Goal: Transaction & Acquisition: Purchase product/service

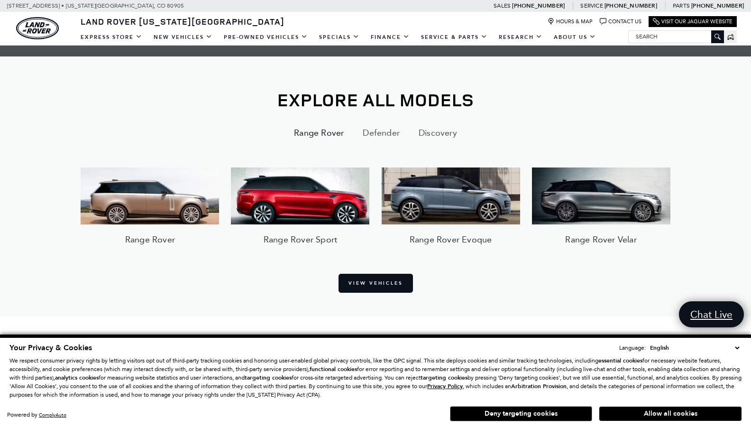
scroll to position [813, 0]
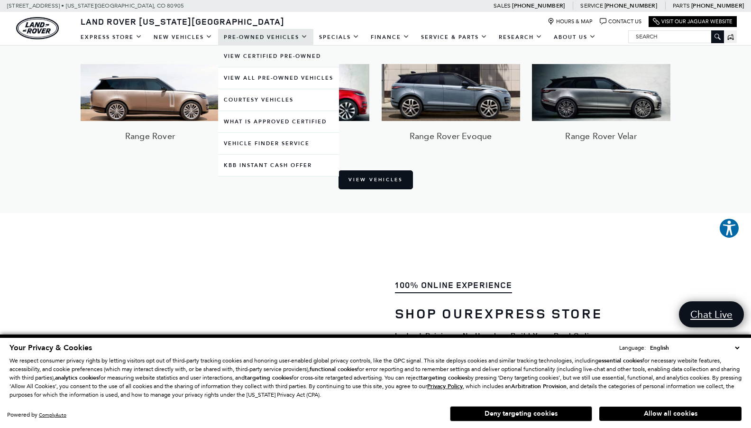
click at [246, 54] on link "View Certified Pre-Owned" at bounding box center [278, 56] width 121 height 21
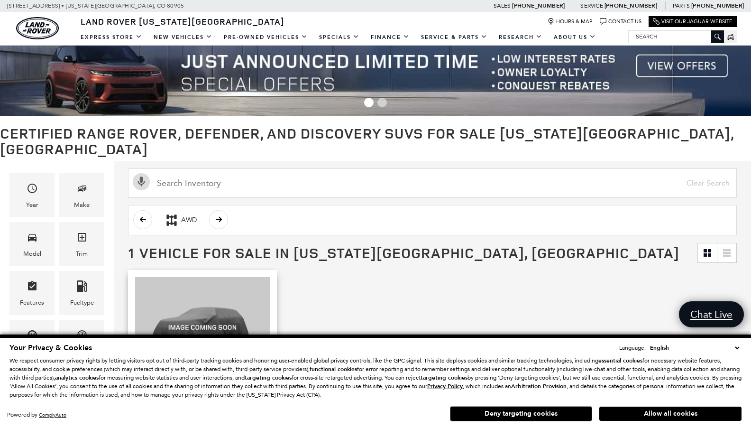
scroll to position [52, 0]
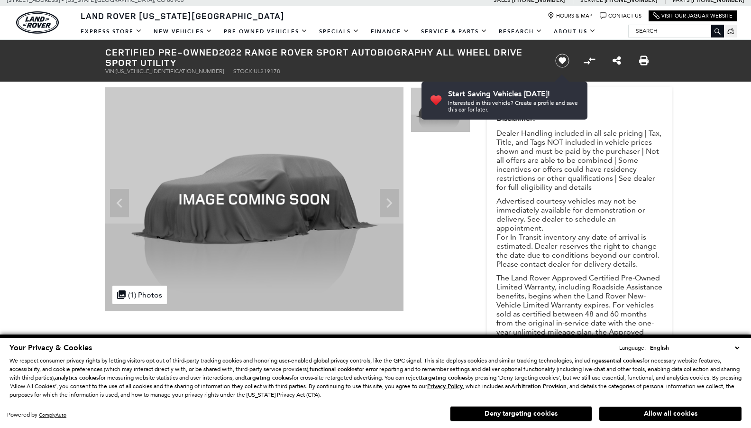
scroll to position [8, 0]
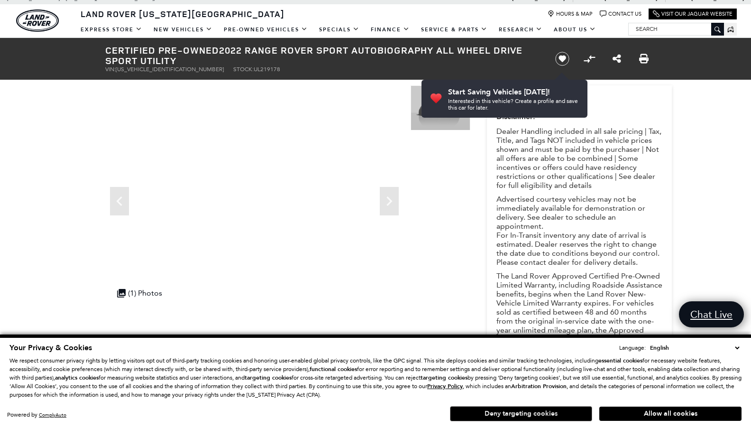
click at [482, 411] on button "Deny targeting cookies" at bounding box center [521, 413] width 142 height 15
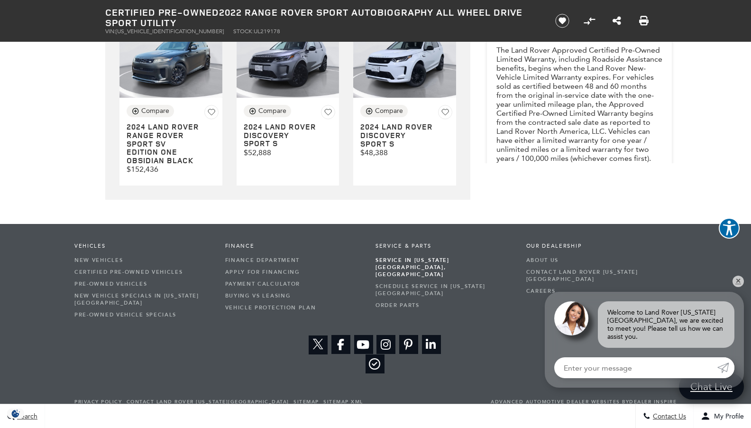
scroll to position [1904, 0]
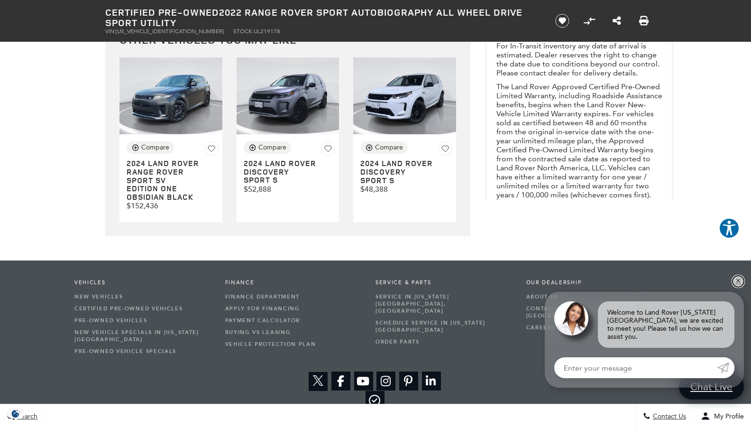
click at [739, 287] on link "✕" at bounding box center [738, 281] width 11 height 11
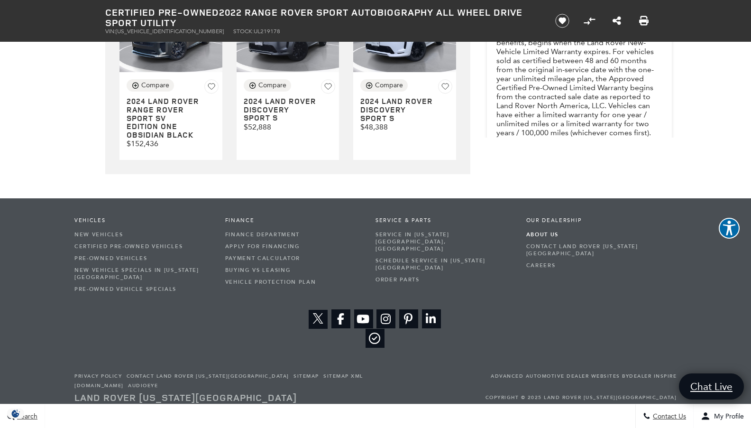
scroll to position [1932, 0]
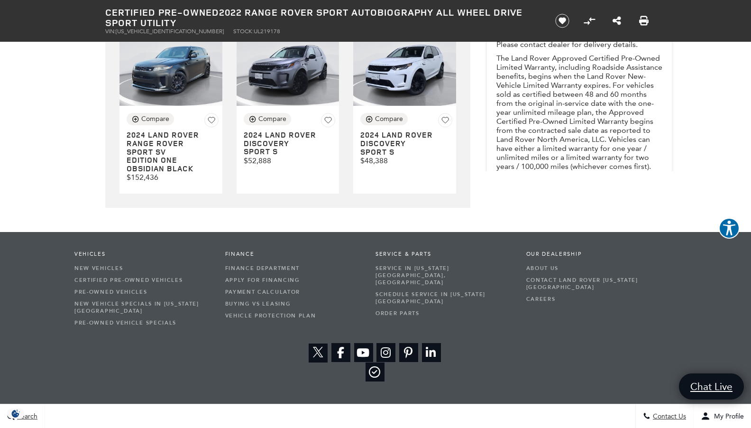
click at [546, 258] on span "Our Dealership" at bounding box center [595, 254] width 137 height 7
click at [551, 274] on link "About Us" at bounding box center [595, 268] width 137 height 12
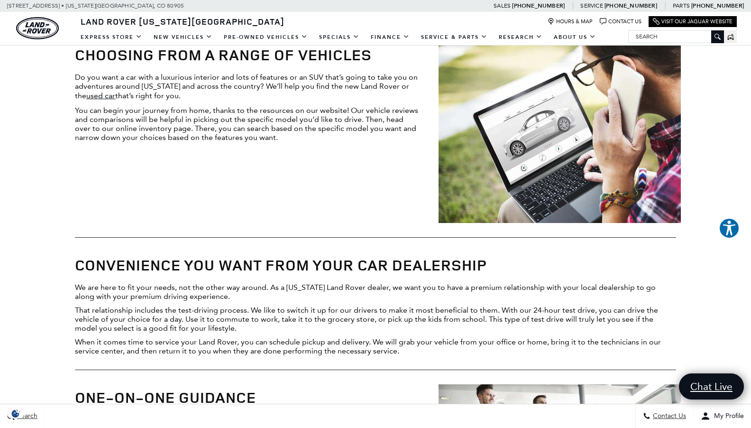
scroll to position [427, 0]
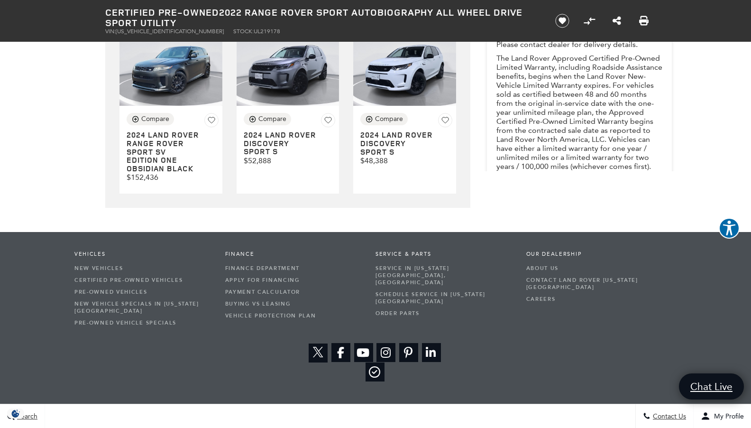
click at [289, 156] on h3 "2024 Land Rover Discovery Sport S" at bounding box center [281, 143] width 74 height 25
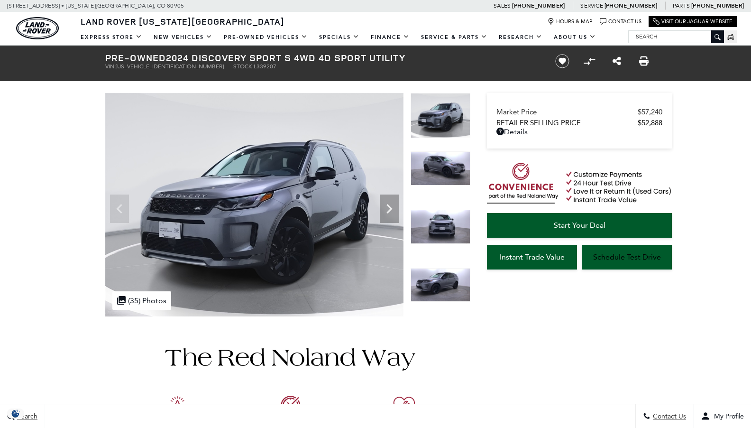
click at [442, 217] on img at bounding box center [441, 227] width 60 height 34
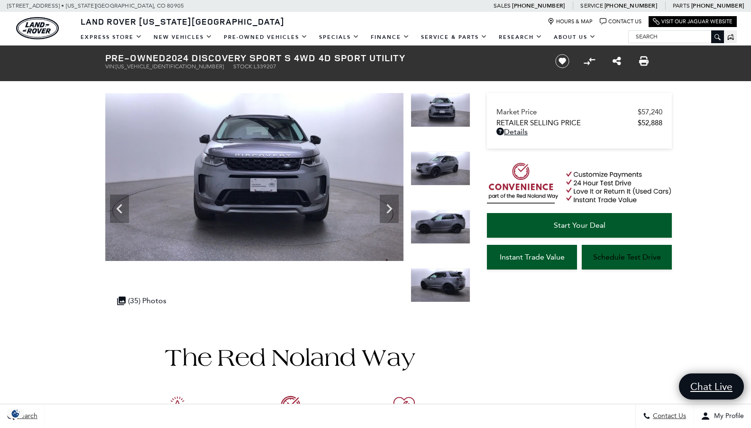
click at [431, 280] on img at bounding box center [441, 285] width 60 height 34
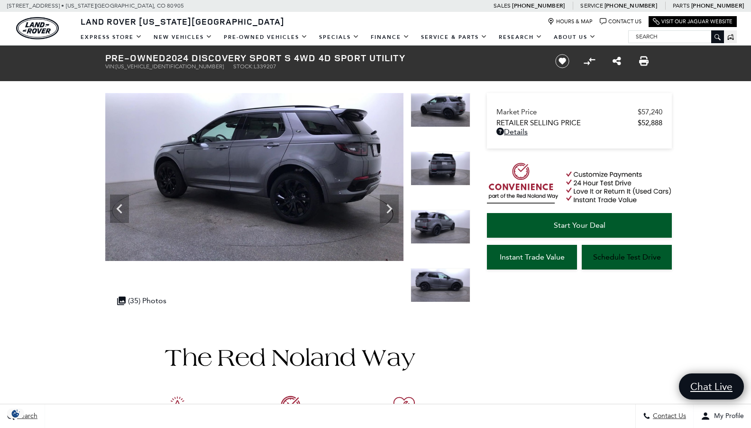
click at [445, 288] on img at bounding box center [441, 285] width 60 height 34
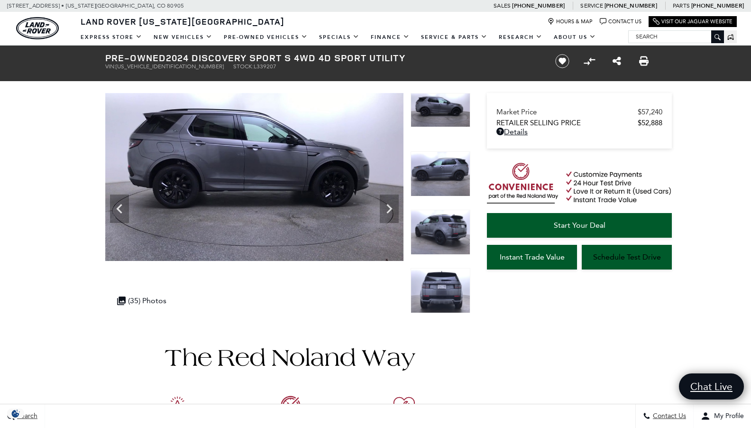
click at [445, 288] on img at bounding box center [441, 290] width 60 height 45
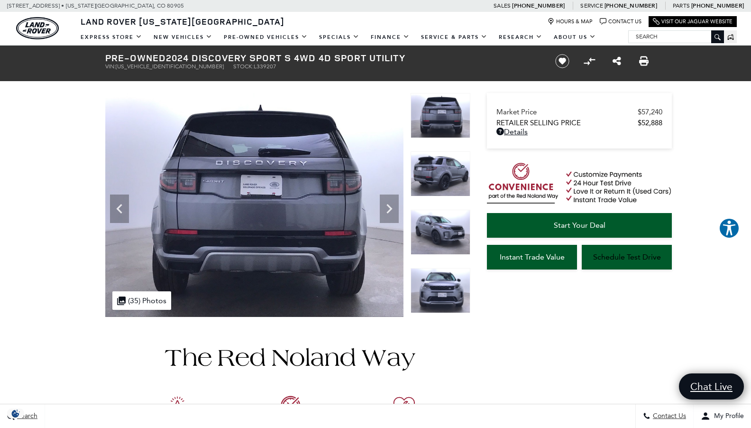
click at [445, 288] on img at bounding box center [441, 290] width 60 height 45
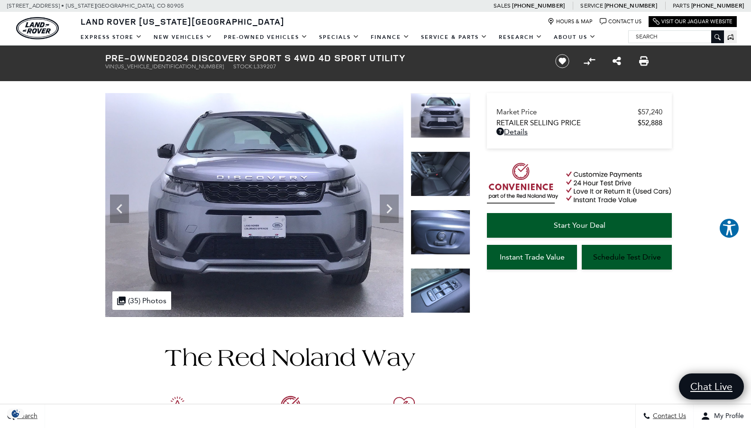
click at [445, 288] on img at bounding box center [441, 290] width 60 height 45
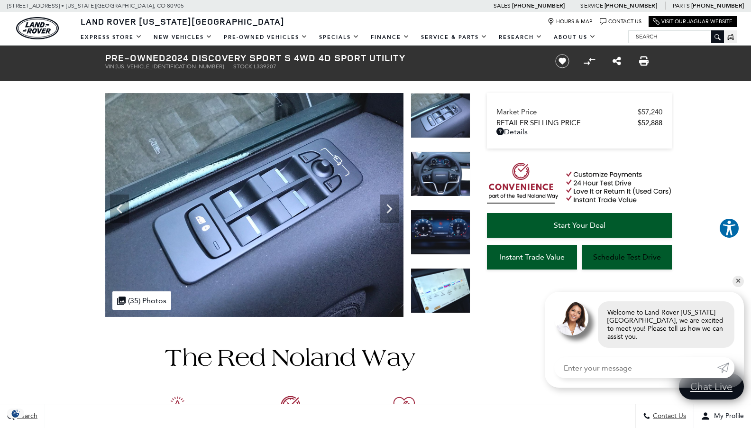
click at [437, 251] on img at bounding box center [441, 232] width 60 height 45
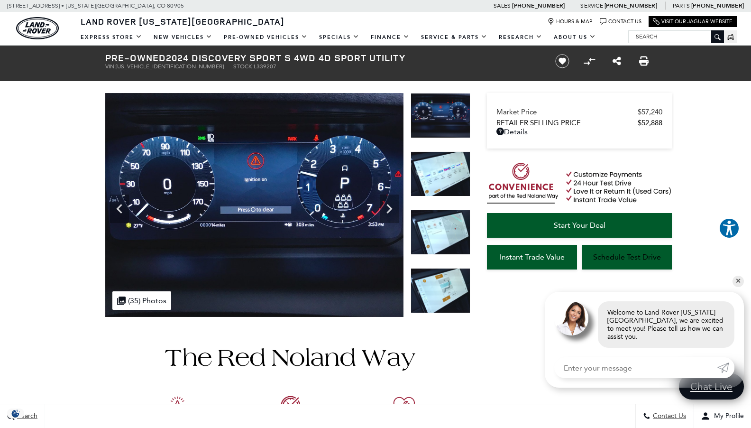
click at [438, 236] on img at bounding box center [441, 232] width 60 height 45
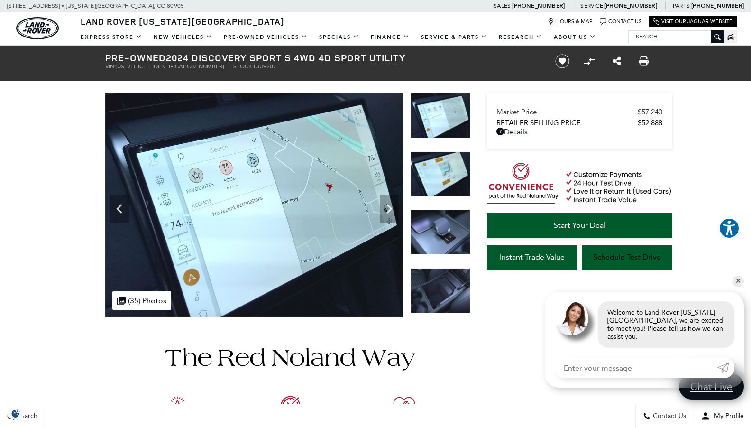
click at [436, 231] on img at bounding box center [441, 232] width 60 height 45
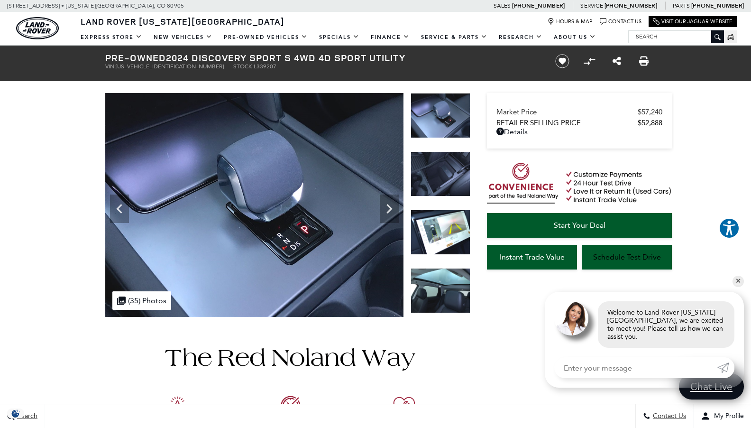
click at [439, 231] on img at bounding box center [441, 232] width 60 height 45
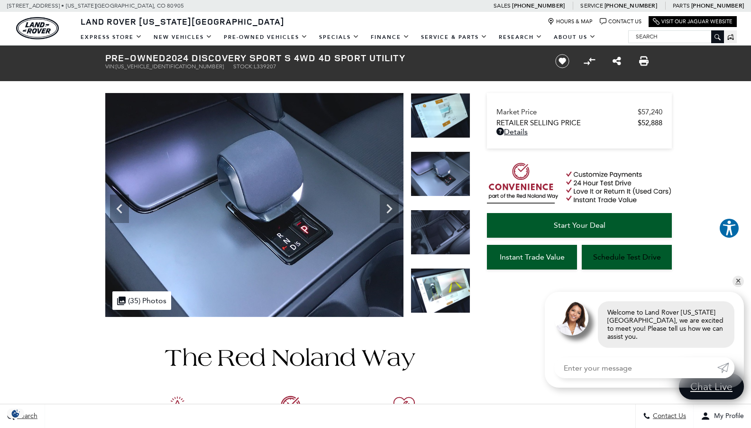
click at [440, 240] on img at bounding box center [441, 232] width 60 height 45
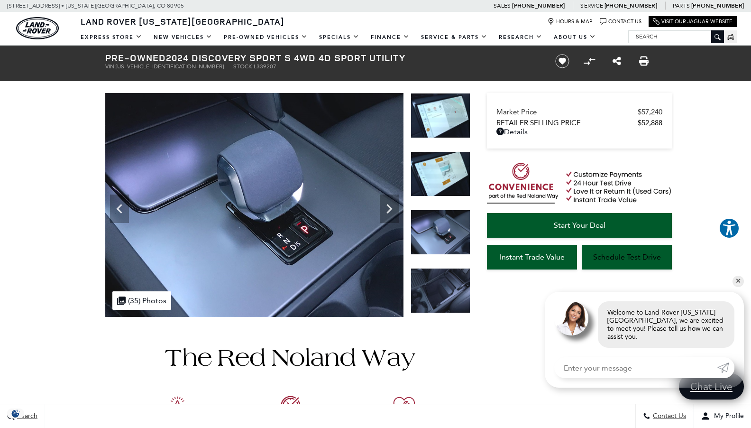
click at [445, 288] on img at bounding box center [441, 290] width 60 height 45
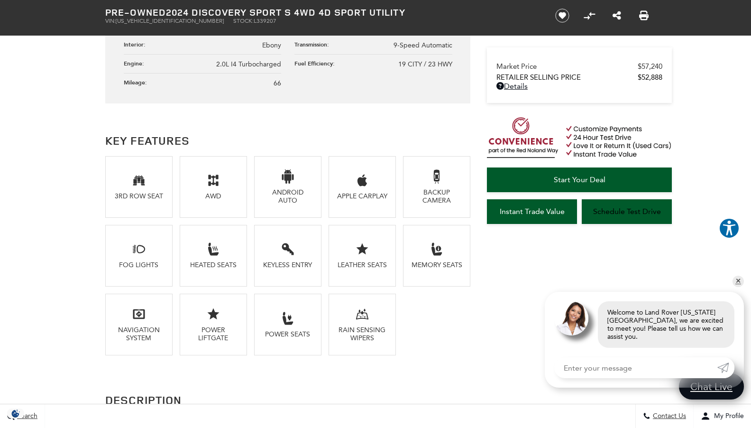
scroll to position [588, 0]
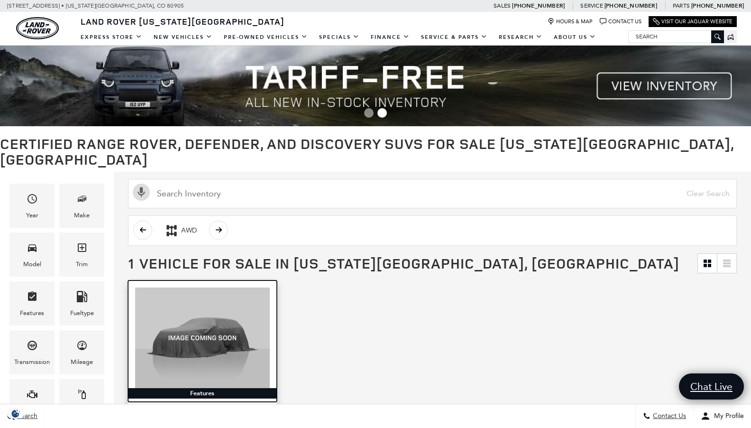
click at [197, 329] on img at bounding box center [202, 337] width 135 height 101
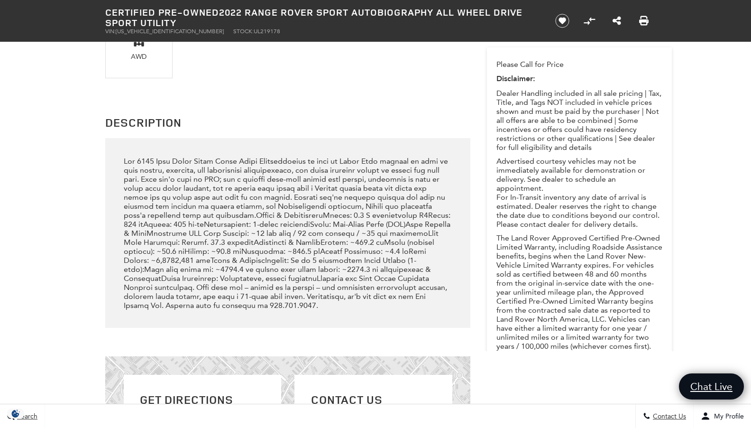
scroll to position [758, 0]
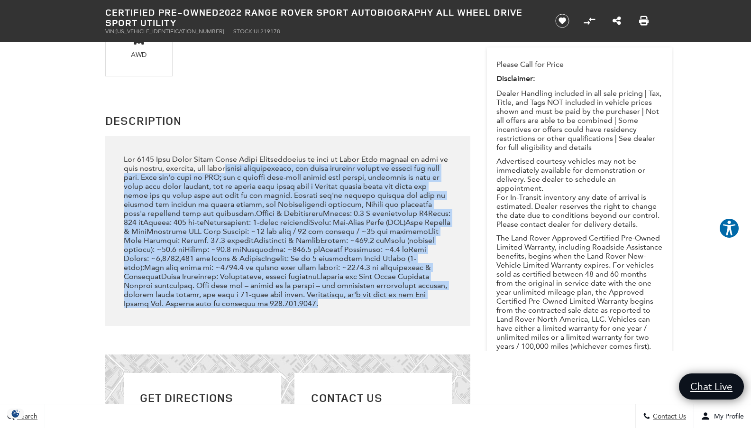
drag, startPoint x: 249, startPoint y: 179, endPoint x: 424, endPoint y: 332, distance: 232.6
click at [424, 308] on div at bounding box center [288, 231] width 329 height 153
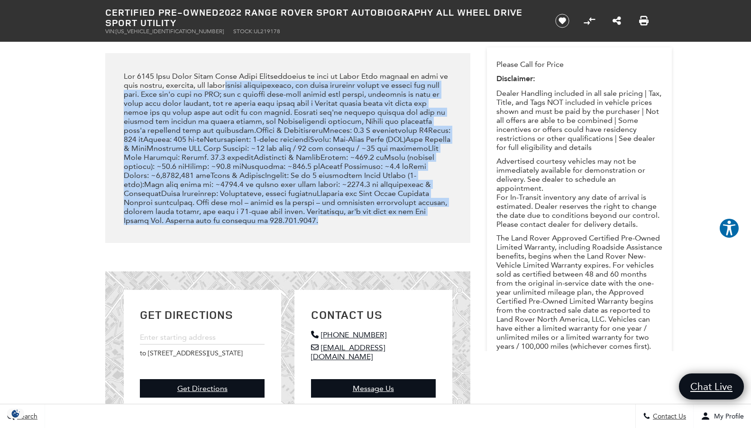
scroll to position [0, 0]
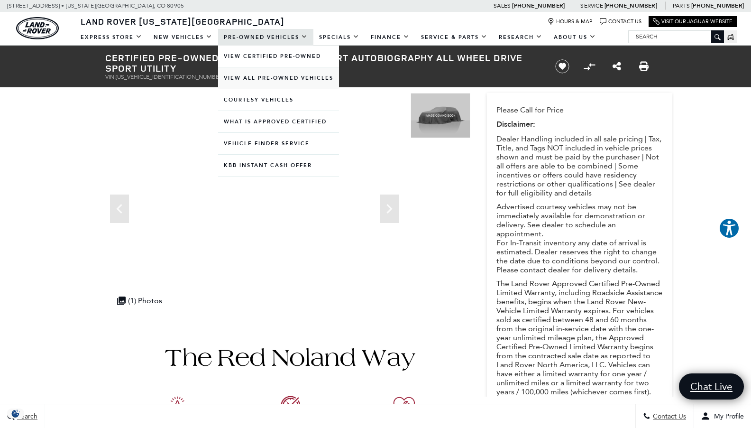
click at [276, 74] on link "View All Pre-Owned Vehicles" at bounding box center [278, 77] width 121 height 21
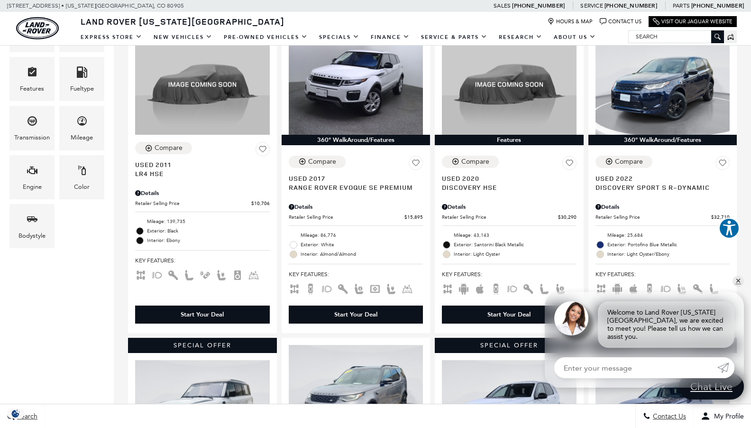
scroll to position [259, 0]
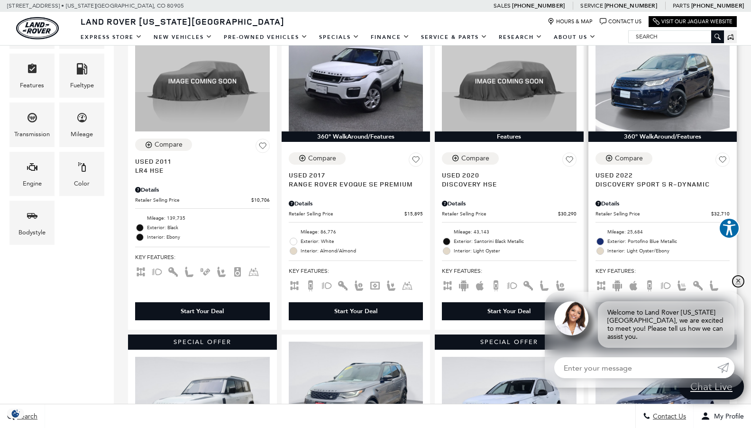
click at [739, 287] on link "✕" at bounding box center [738, 281] width 11 height 11
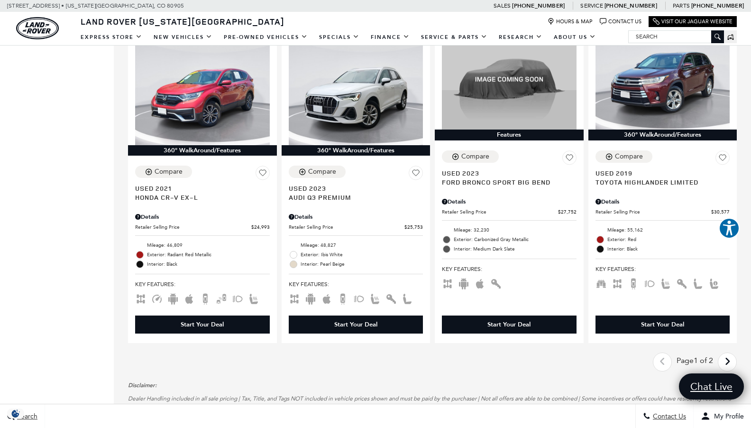
scroll to position [1575, 0]
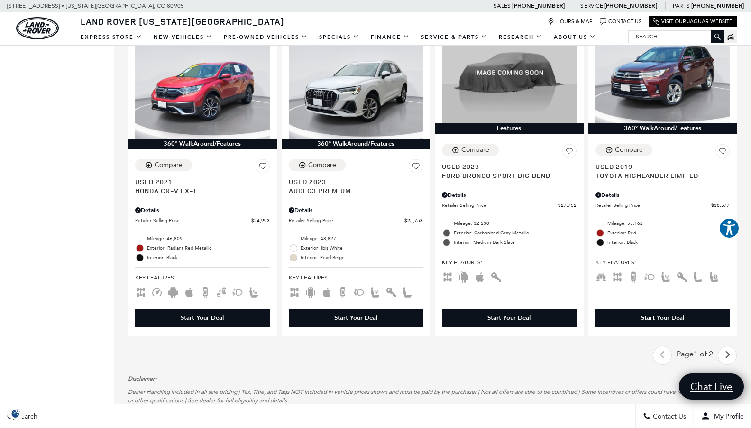
click at [731, 357] on icon "next page" at bounding box center [728, 354] width 6 height 15
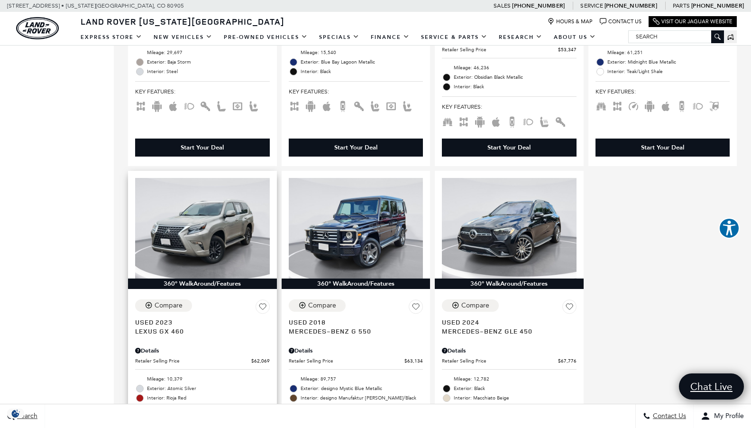
scroll to position [766, 0]
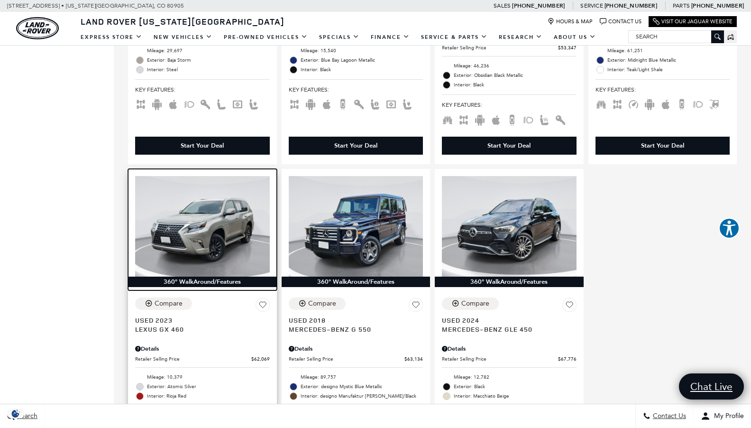
click at [192, 247] on img at bounding box center [202, 226] width 135 height 101
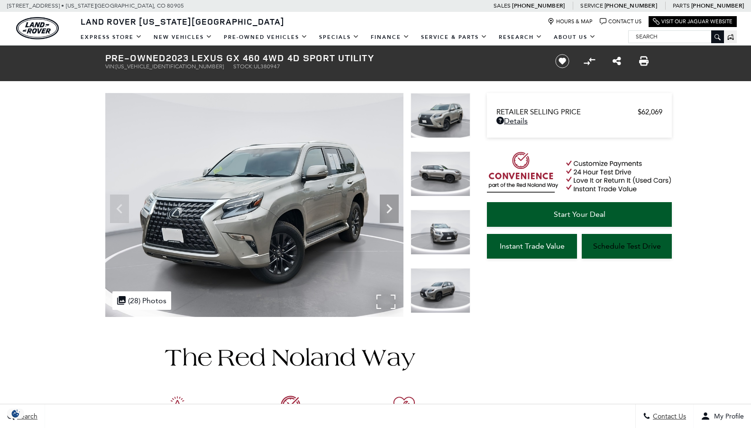
click at [125, 213] on div at bounding box center [254, 205] width 298 height 224
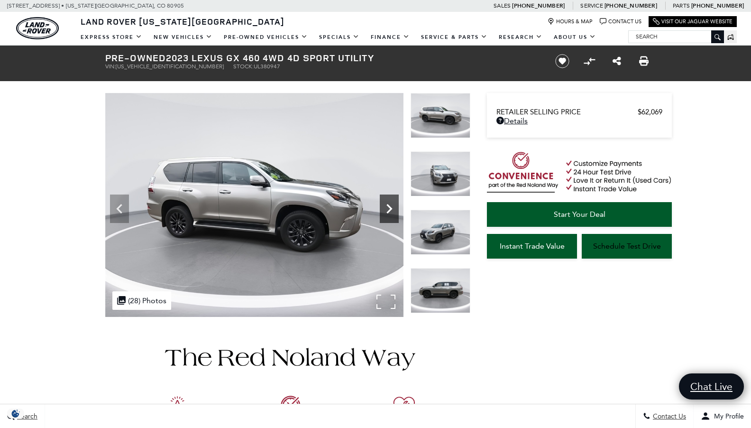
click at [390, 210] on icon "Next" at bounding box center [390, 208] width 6 height 9
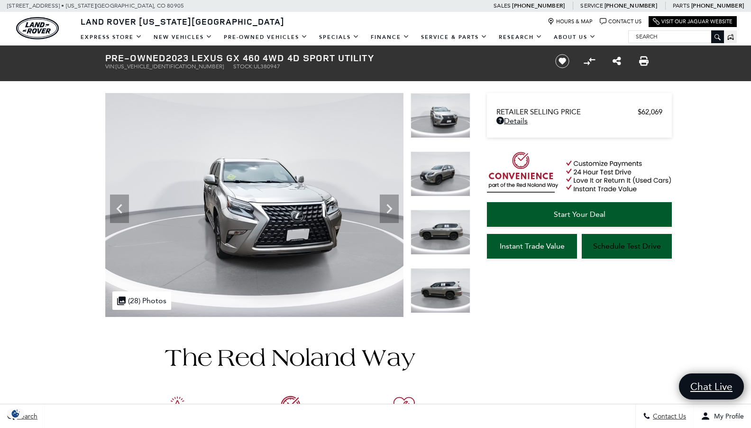
click at [443, 225] on img at bounding box center [441, 232] width 60 height 45
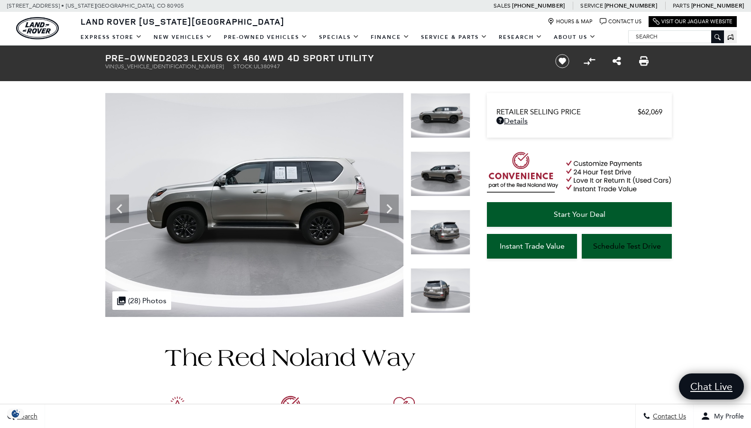
click at [439, 224] on img at bounding box center [441, 232] width 60 height 45
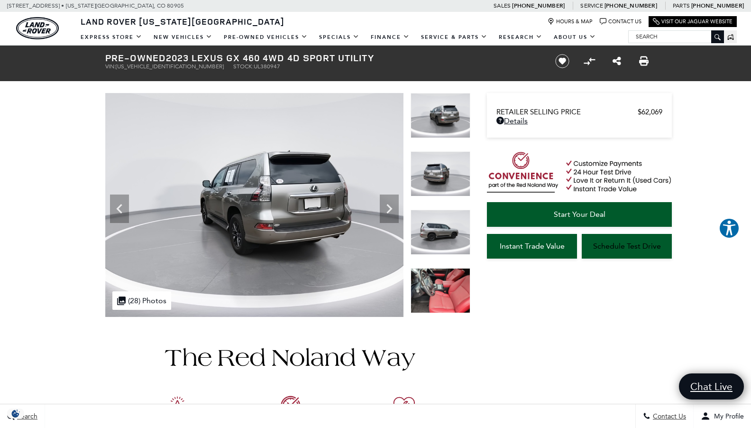
click at [436, 231] on img at bounding box center [441, 232] width 60 height 45
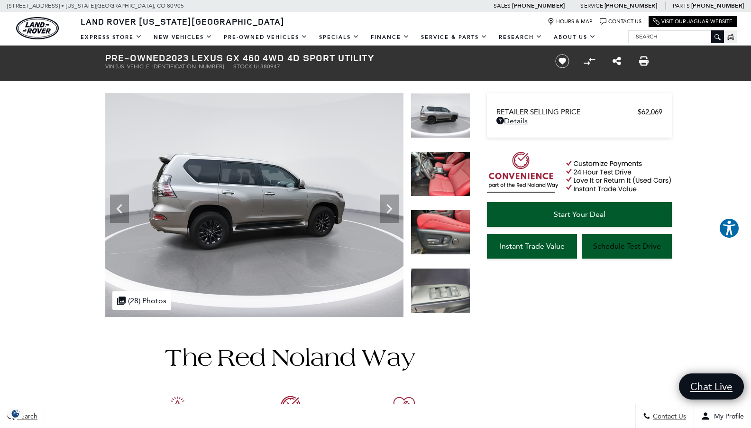
scroll to position [2, 0]
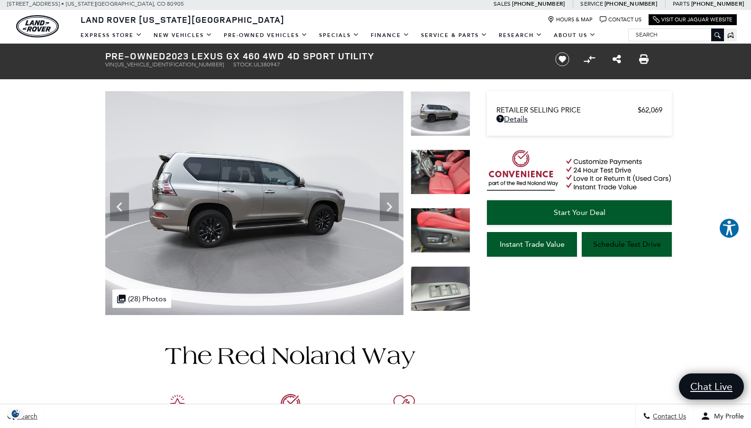
click at [443, 293] on img at bounding box center [441, 288] width 60 height 45
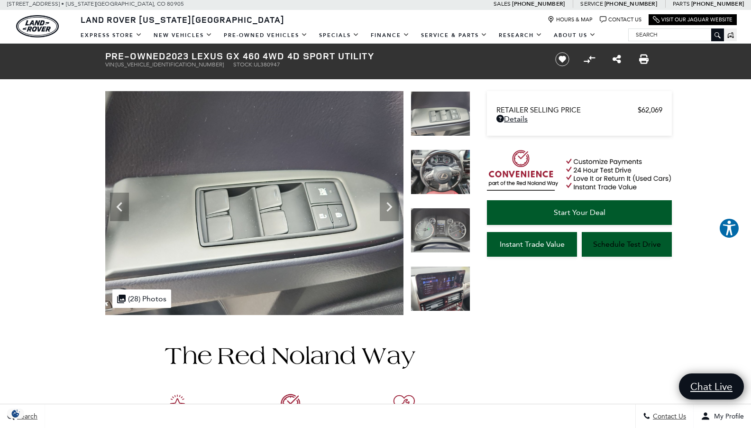
click at [443, 293] on img at bounding box center [441, 288] width 60 height 45
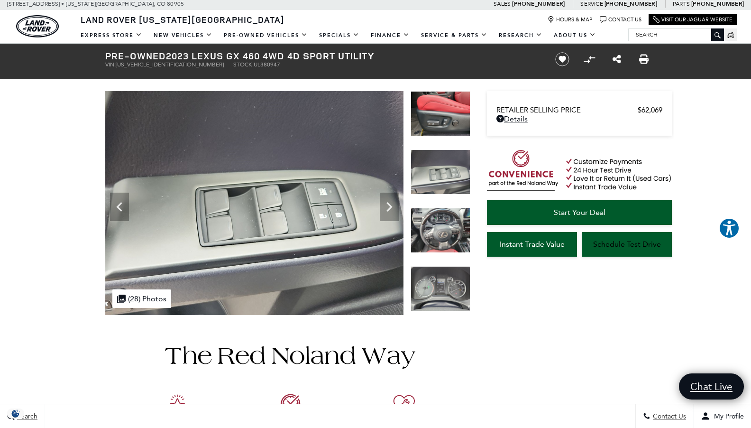
click at [443, 293] on img at bounding box center [441, 288] width 60 height 45
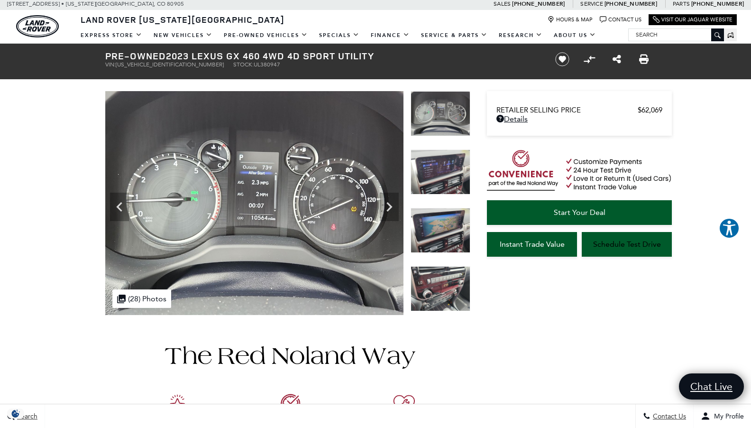
click at [440, 292] on img at bounding box center [441, 288] width 60 height 45
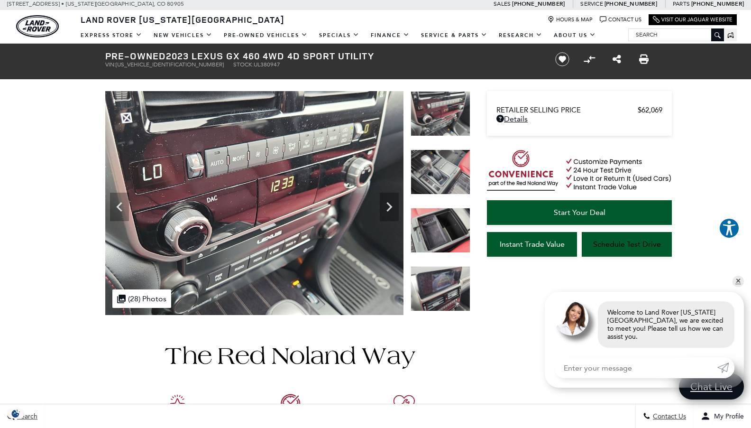
click at [440, 292] on img at bounding box center [441, 288] width 60 height 45
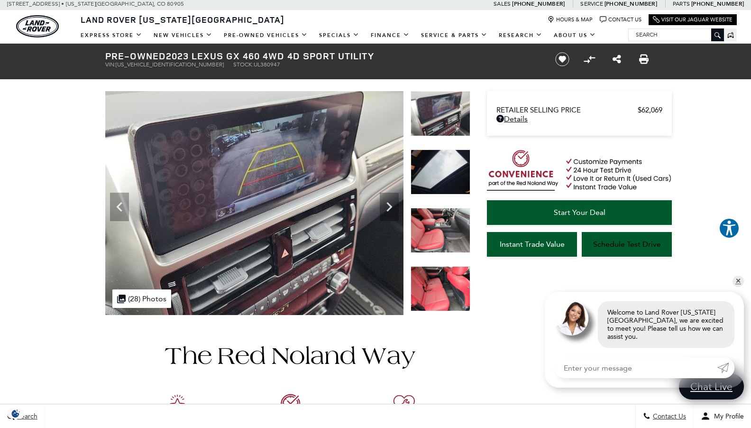
click at [437, 293] on img at bounding box center [441, 288] width 60 height 45
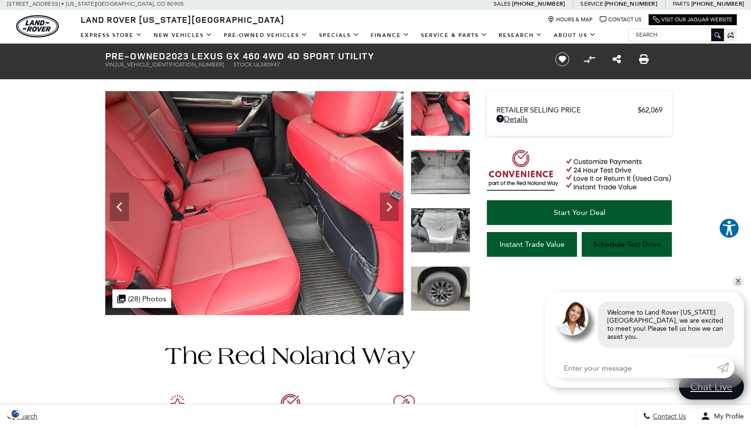
click at [436, 294] on img at bounding box center [441, 288] width 60 height 45
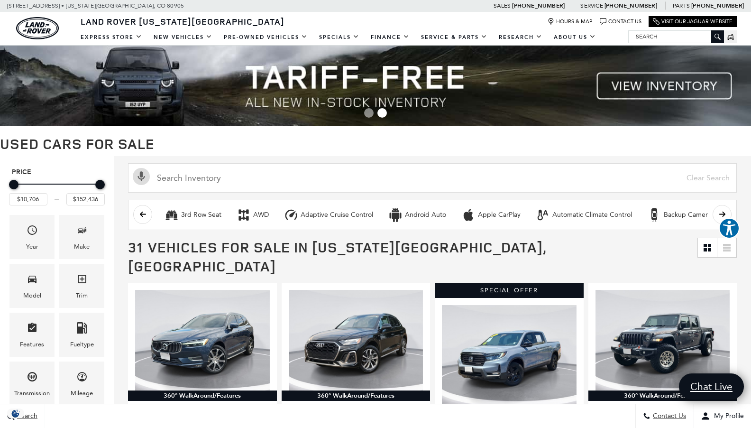
click at [145, 215] on icon "scroll left" at bounding box center [142, 214] width 7 height 7
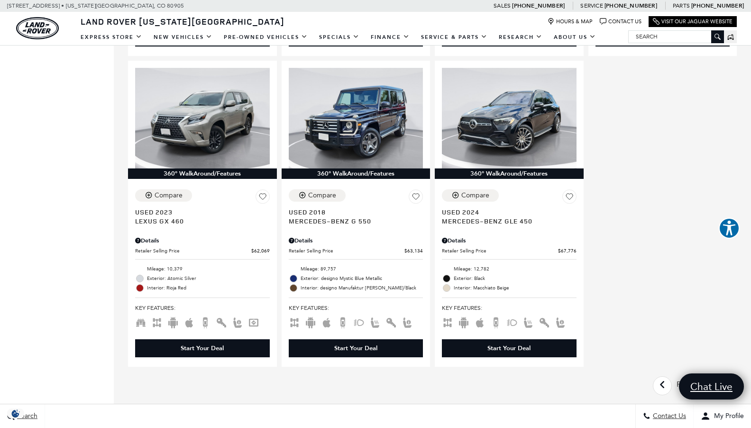
scroll to position [927, 0]
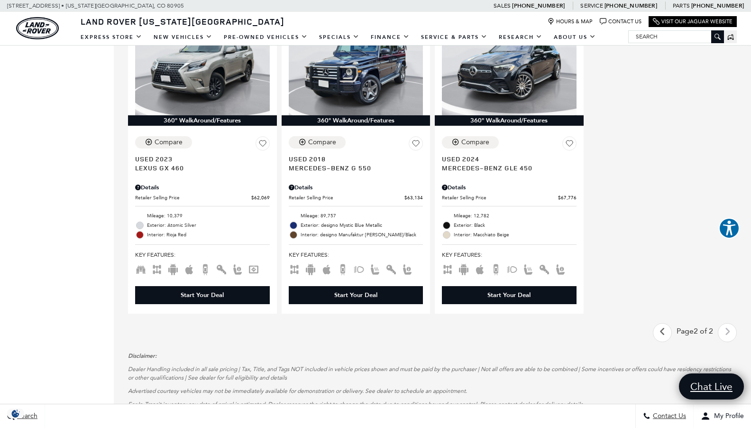
click at [665, 324] on icon "previous page" at bounding box center [663, 331] width 6 height 15
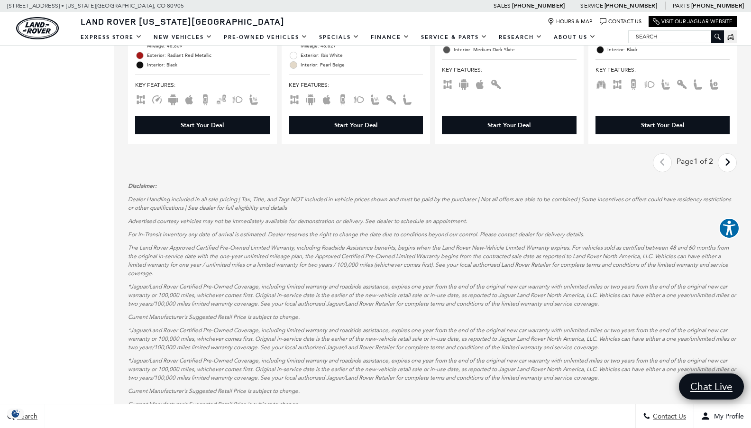
scroll to position [1789, 0]
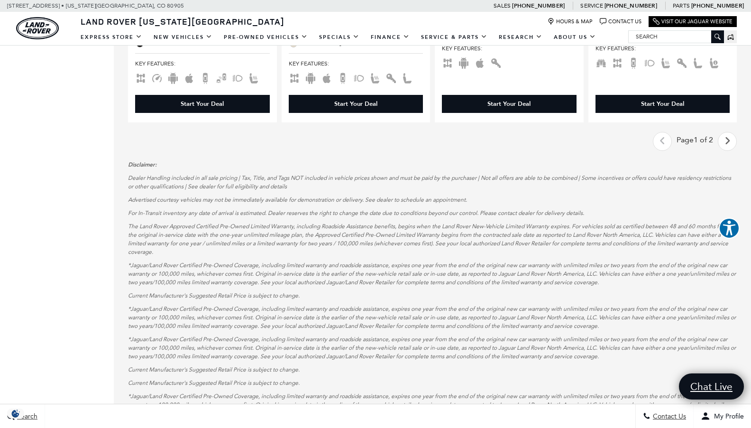
click at [738, 144] on link "Next - Page" at bounding box center [728, 141] width 20 height 17
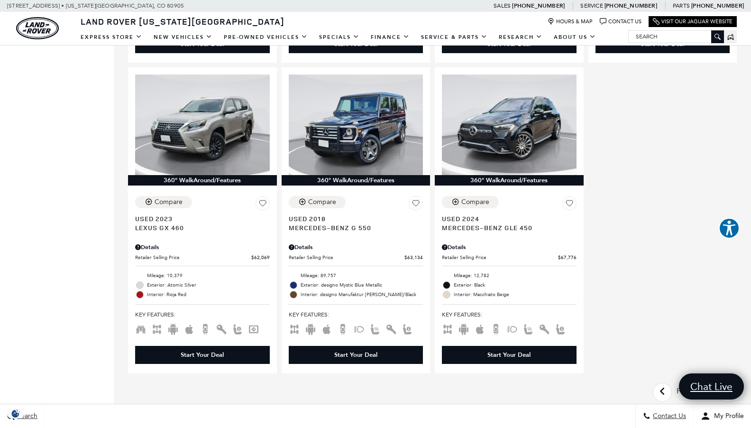
scroll to position [870, 0]
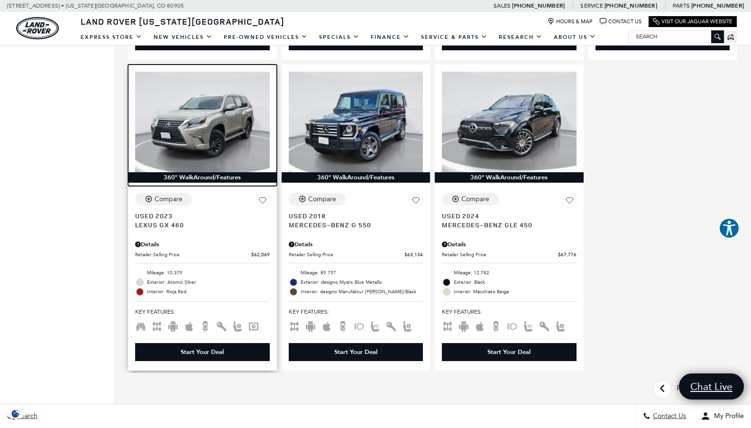
click at [182, 134] on img at bounding box center [202, 122] width 135 height 101
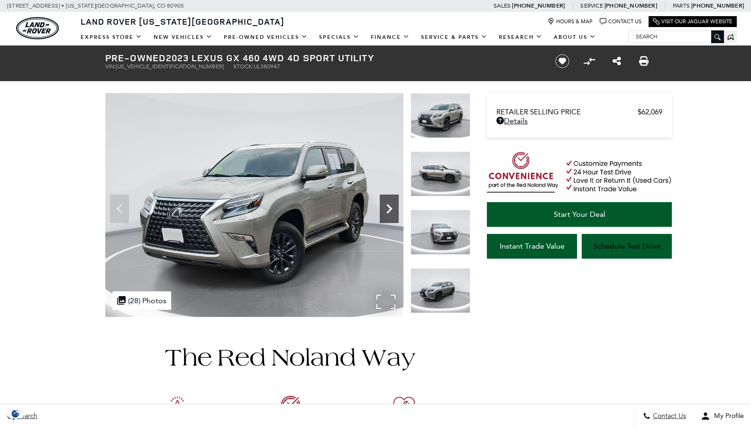
click at [394, 216] on icon "Next" at bounding box center [389, 208] width 19 height 19
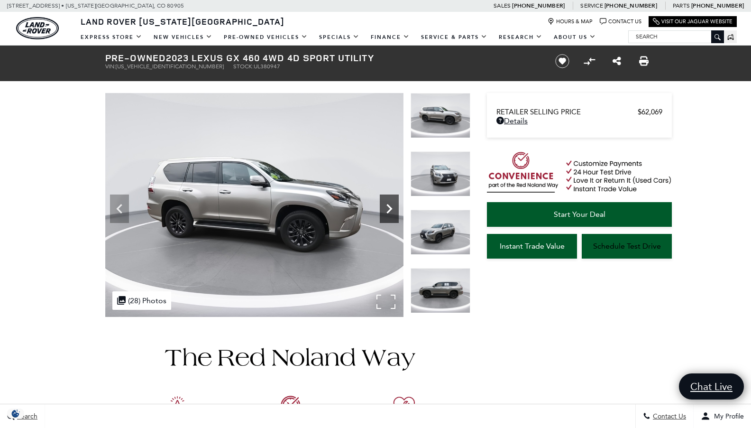
click at [394, 216] on icon "Next" at bounding box center [389, 208] width 19 height 19
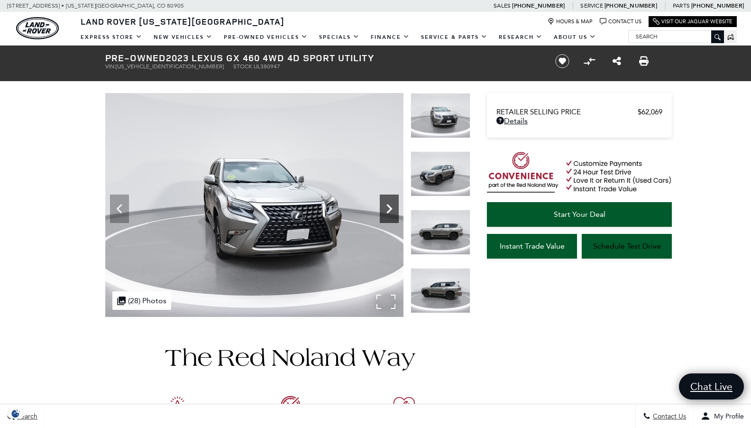
click at [394, 216] on icon "Next" at bounding box center [389, 208] width 19 height 19
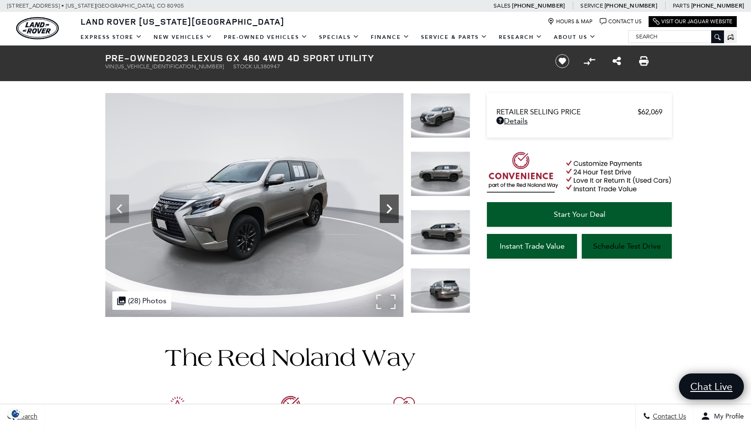
click at [394, 216] on icon "Next" at bounding box center [389, 208] width 19 height 19
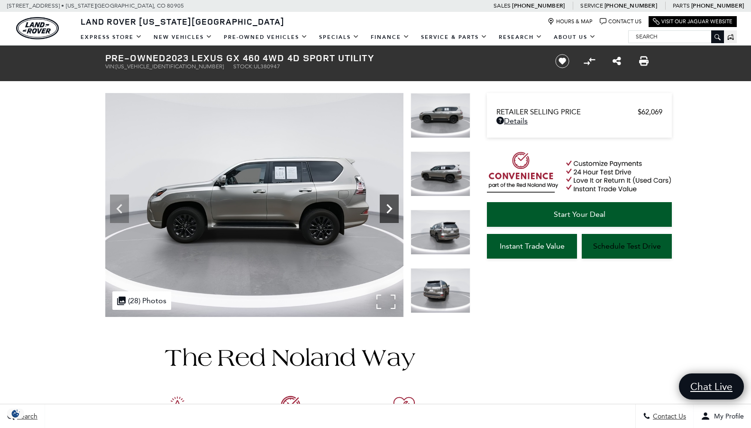
click at [394, 216] on icon "Next" at bounding box center [389, 208] width 19 height 19
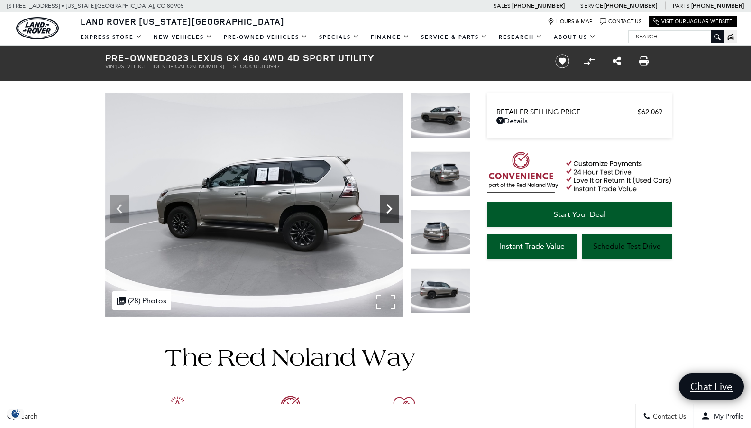
click at [394, 216] on icon "Next" at bounding box center [389, 208] width 19 height 19
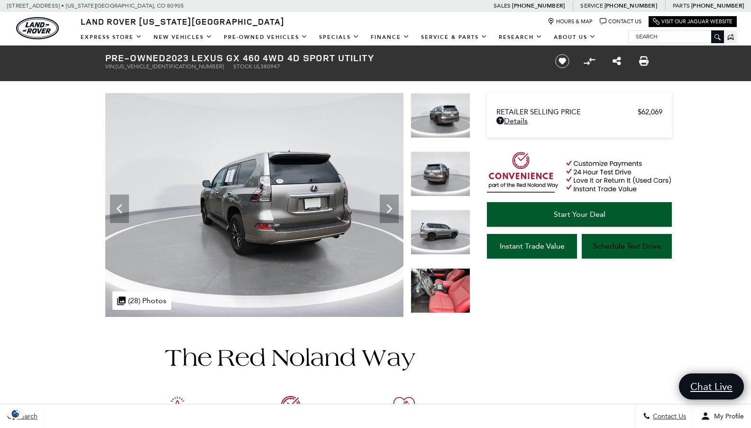
click at [440, 294] on img at bounding box center [441, 290] width 60 height 45
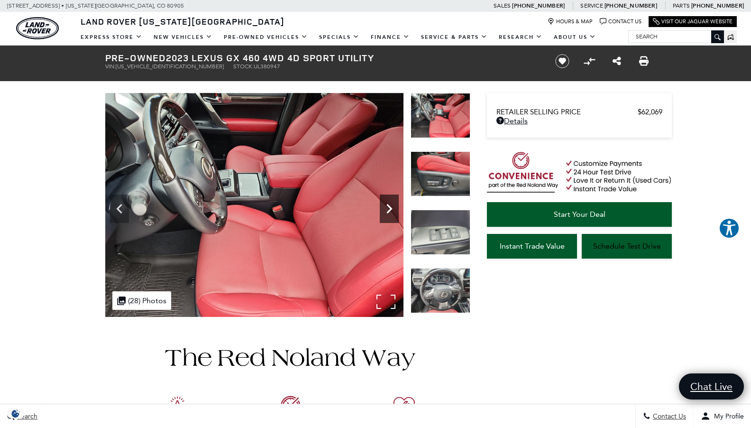
click at [386, 214] on icon "Next" at bounding box center [389, 208] width 19 height 19
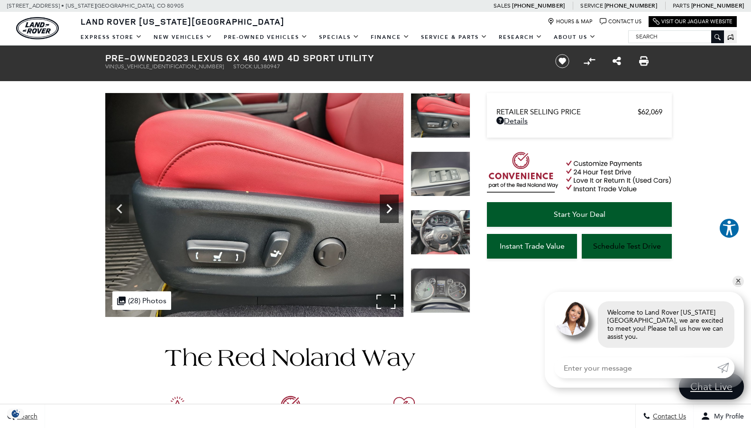
click at [386, 215] on icon "Next" at bounding box center [389, 208] width 19 height 19
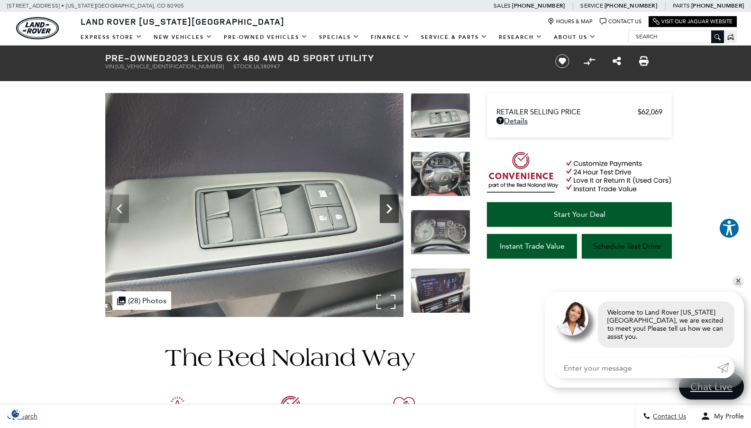
click at [386, 215] on icon "Next" at bounding box center [389, 208] width 19 height 19
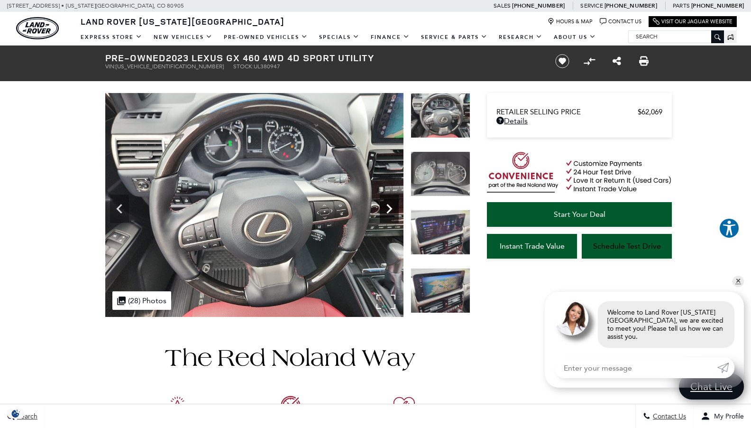
click at [386, 215] on icon "Next" at bounding box center [389, 208] width 19 height 19
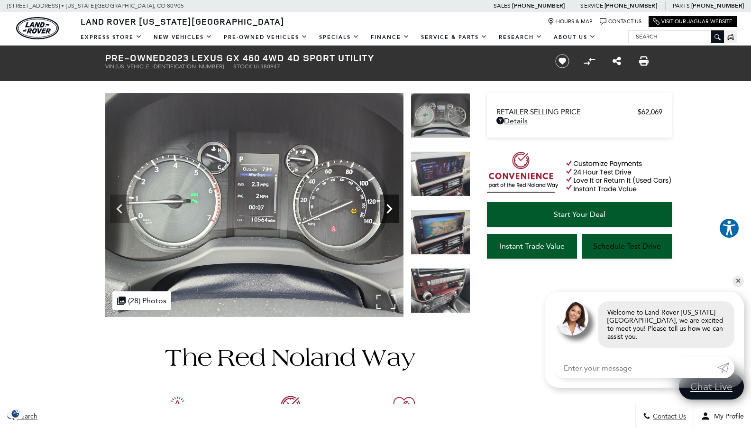
click at [386, 215] on icon "Next" at bounding box center [389, 208] width 19 height 19
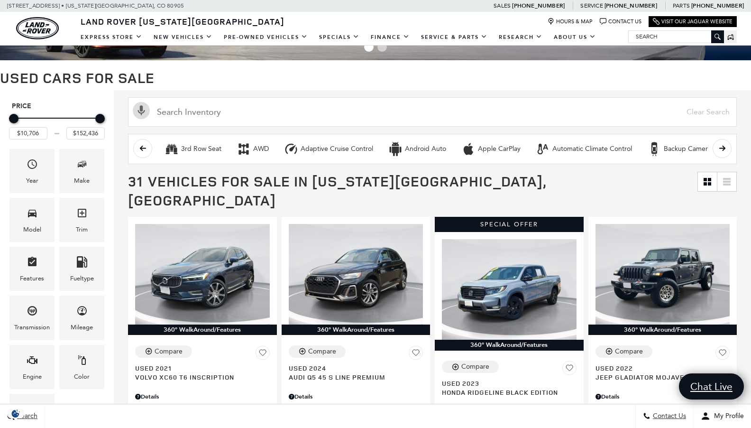
scroll to position [112, 0]
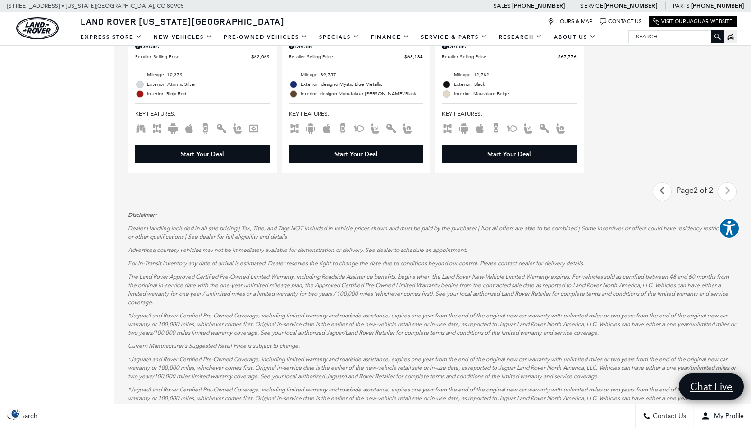
click at [670, 185] on link "Last - Page" at bounding box center [663, 191] width 20 height 17
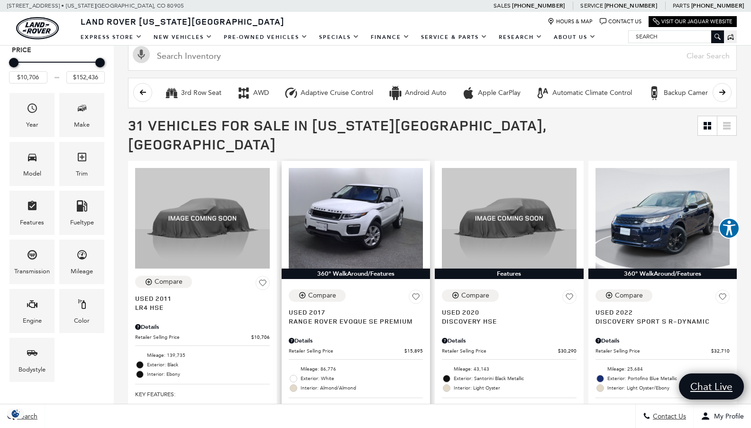
scroll to position [124, 0]
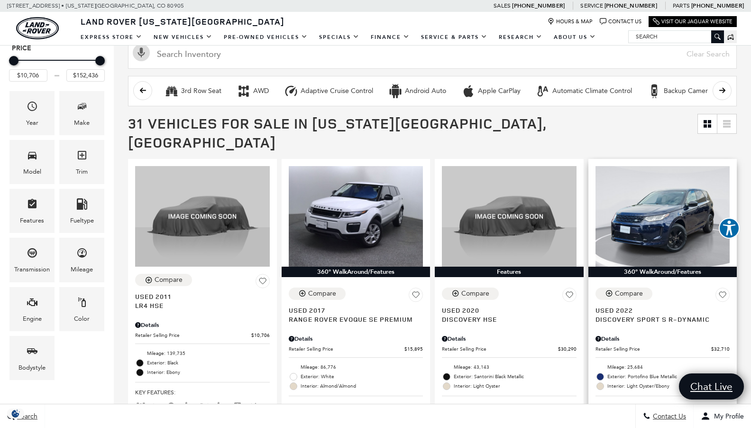
click at [646, 314] on span "Discovery Sport S R-Dynamic" at bounding box center [660, 318] width 128 height 9
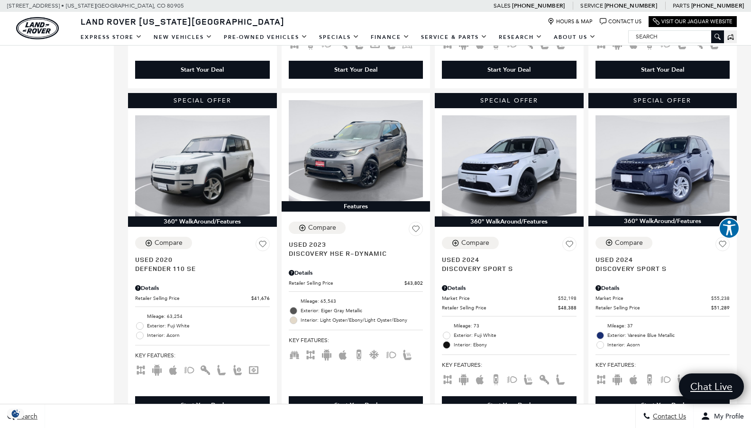
scroll to position [511, 0]
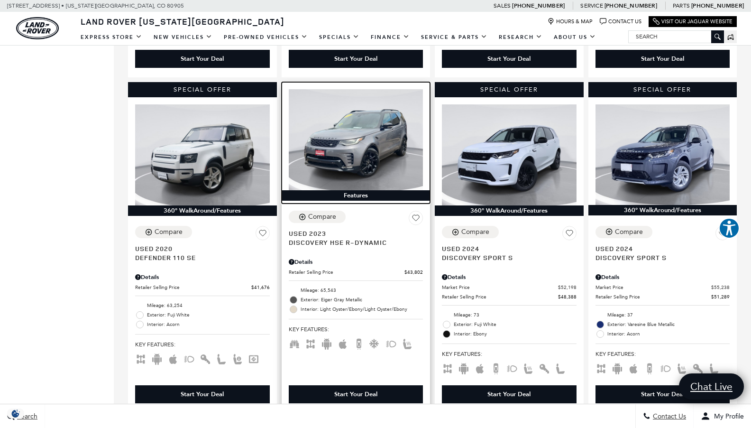
click at [349, 135] on img at bounding box center [356, 139] width 135 height 101
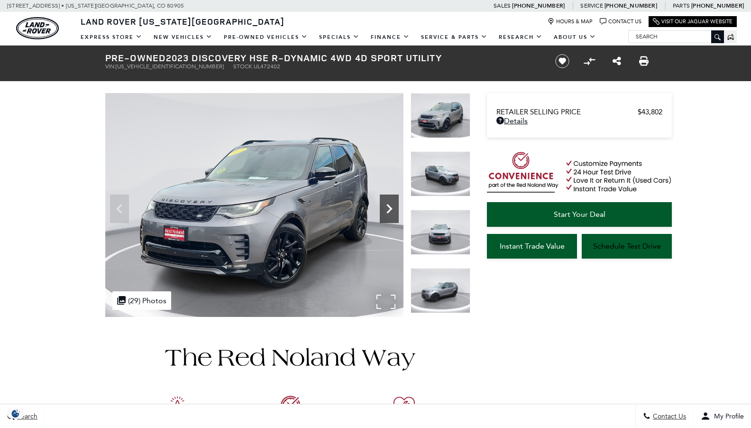
click at [390, 214] on icon "Next" at bounding box center [389, 208] width 19 height 19
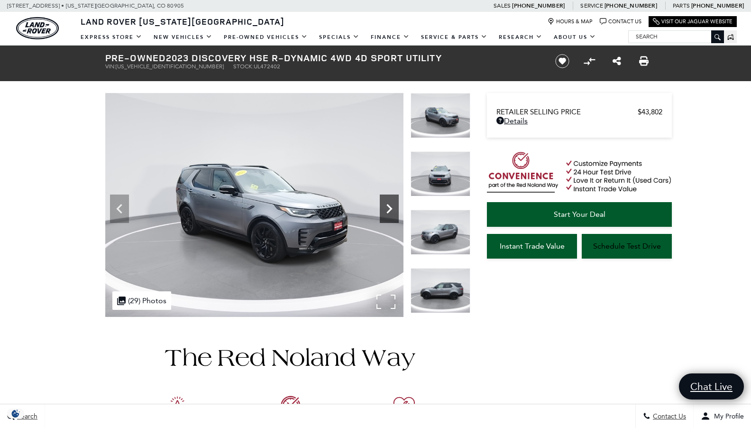
click at [390, 214] on icon "Next" at bounding box center [389, 208] width 19 height 19
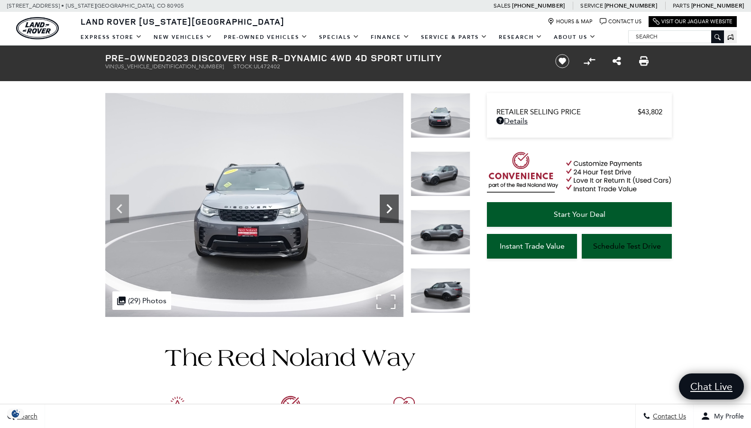
click at [390, 214] on icon "Next" at bounding box center [389, 208] width 19 height 19
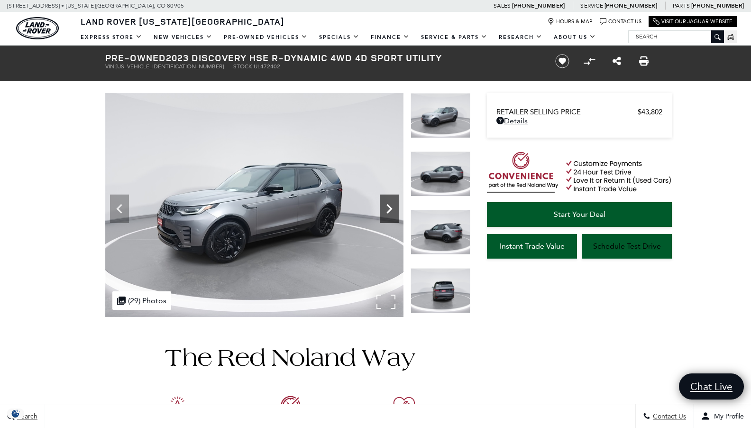
click at [390, 214] on icon "Next" at bounding box center [389, 208] width 19 height 19
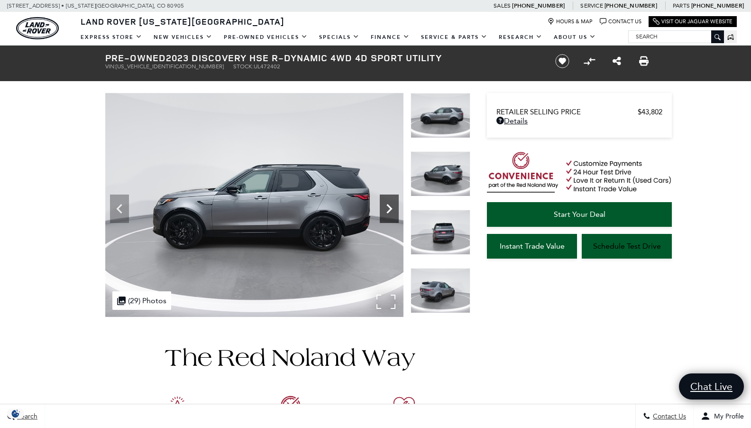
click at [390, 214] on icon "Next" at bounding box center [389, 208] width 19 height 19
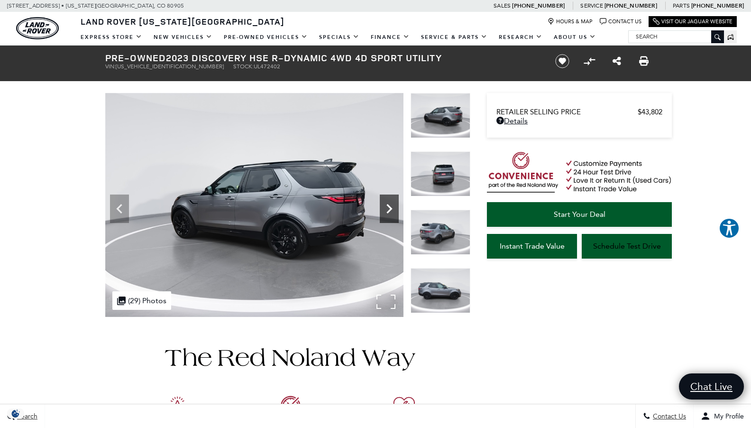
click at [390, 214] on icon "Next" at bounding box center [389, 208] width 19 height 19
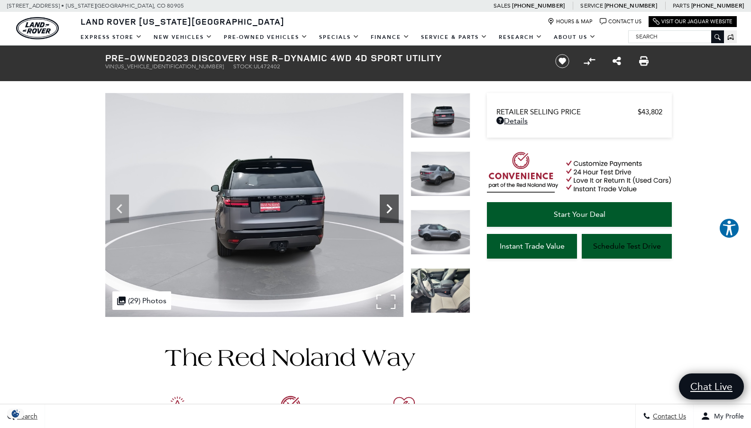
click at [390, 214] on icon "Next" at bounding box center [389, 208] width 19 height 19
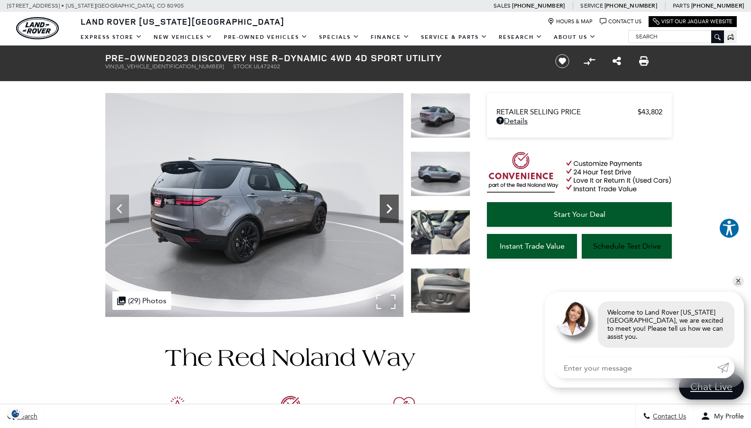
click at [390, 214] on icon "Next" at bounding box center [389, 208] width 19 height 19
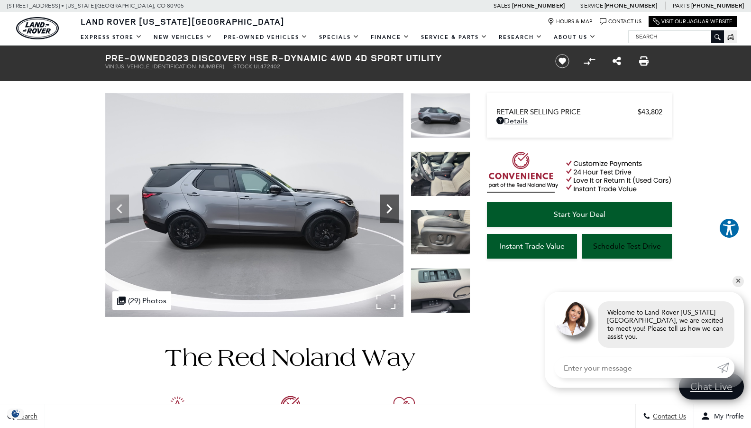
click at [390, 214] on icon "Next" at bounding box center [389, 208] width 19 height 19
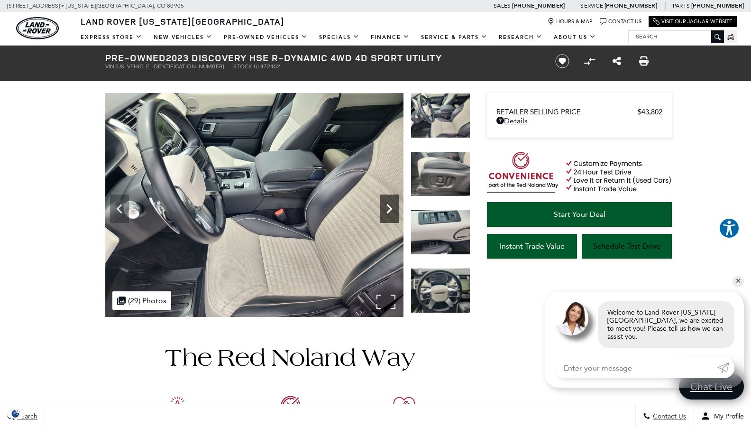
click at [390, 214] on icon "Next" at bounding box center [389, 208] width 19 height 19
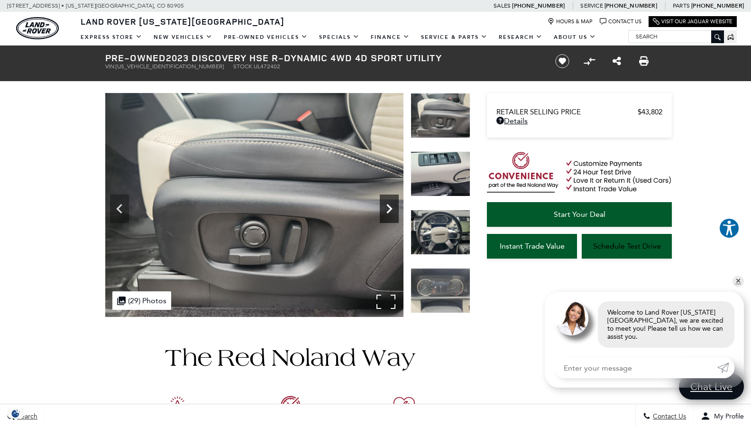
click at [390, 214] on icon "Next" at bounding box center [389, 208] width 19 height 19
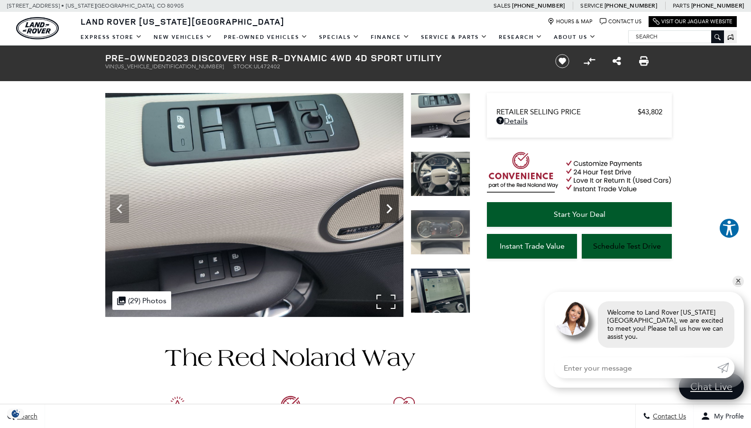
click at [390, 214] on icon "Next" at bounding box center [389, 208] width 19 height 19
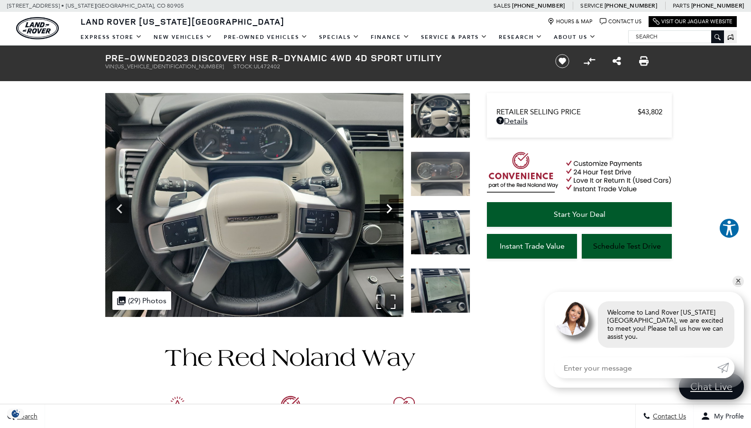
click at [390, 214] on icon "Next" at bounding box center [389, 208] width 19 height 19
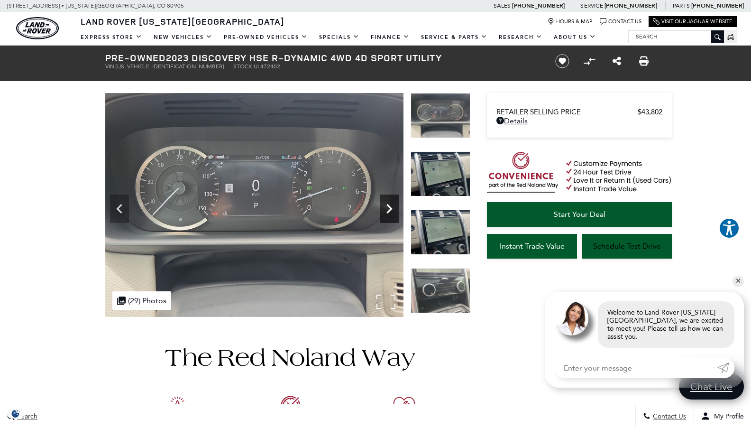
click at [390, 215] on icon "Next" at bounding box center [389, 208] width 19 height 19
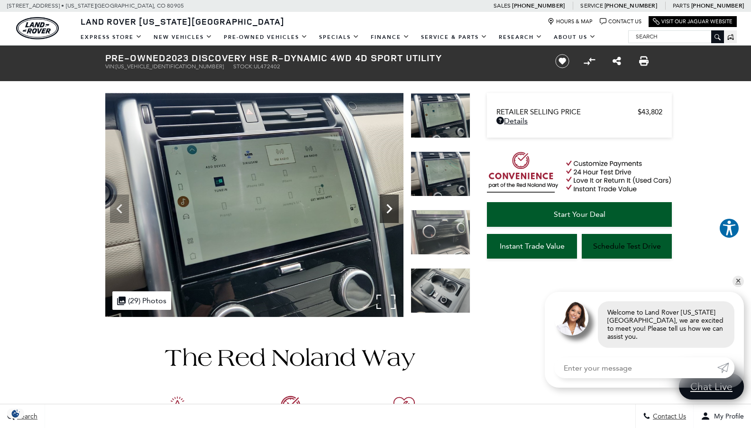
click at [389, 208] on icon "Next" at bounding box center [389, 208] width 19 height 19
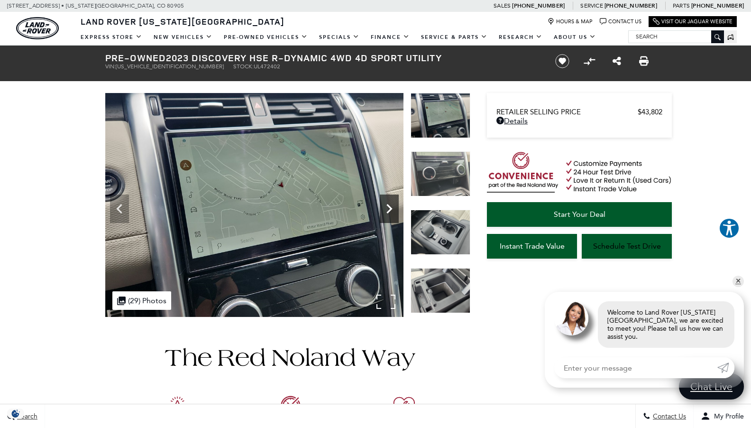
click at [386, 211] on icon "Next" at bounding box center [389, 208] width 19 height 19
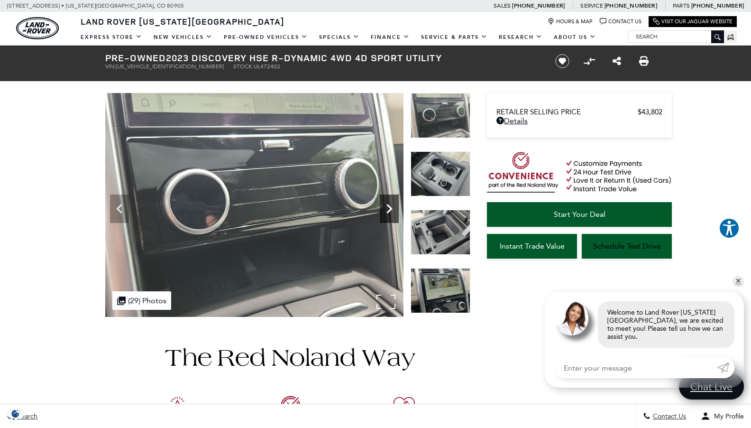
click at [386, 211] on icon "Next" at bounding box center [389, 208] width 19 height 19
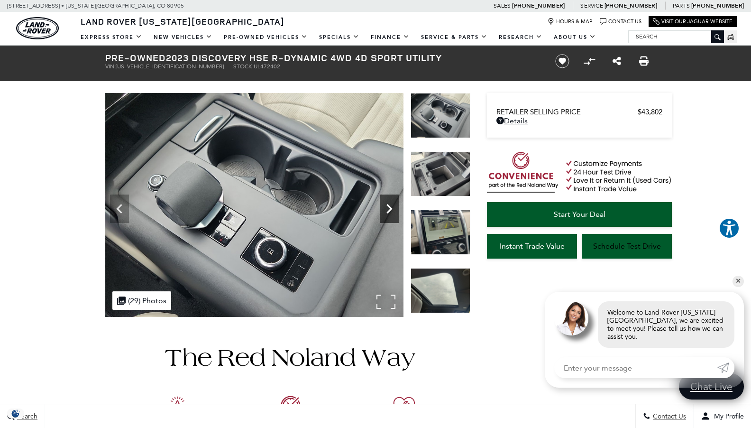
click at [386, 211] on icon "Next" at bounding box center [389, 208] width 19 height 19
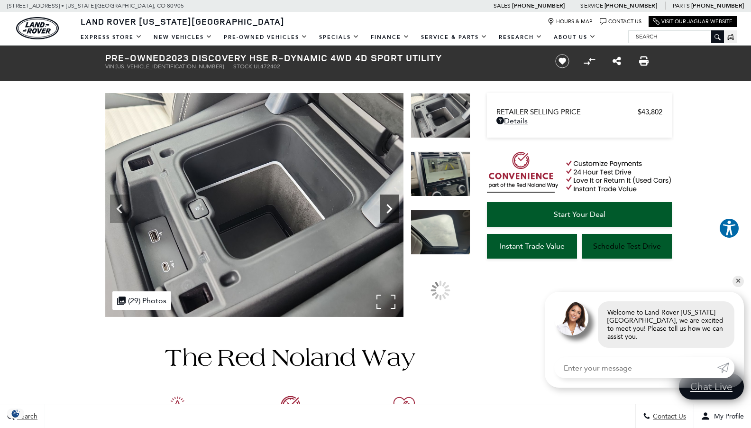
click at [386, 211] on icon "Next" at bounding box center [389, 208] width 19 height 19
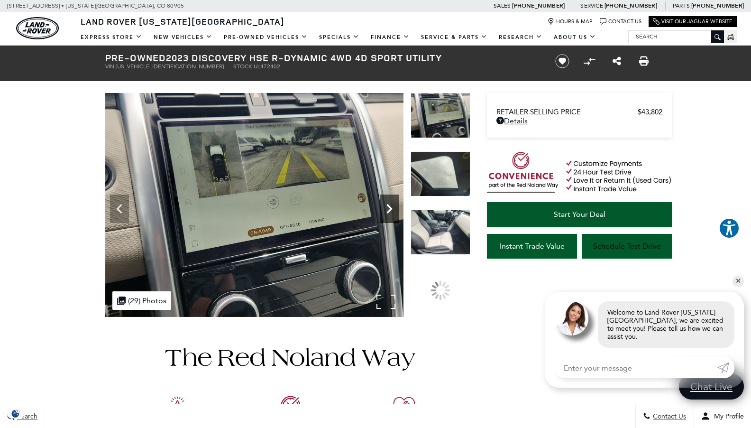
click at [386, 211] on icon "Next" at bounding box center [389, 208] width 19 height 19
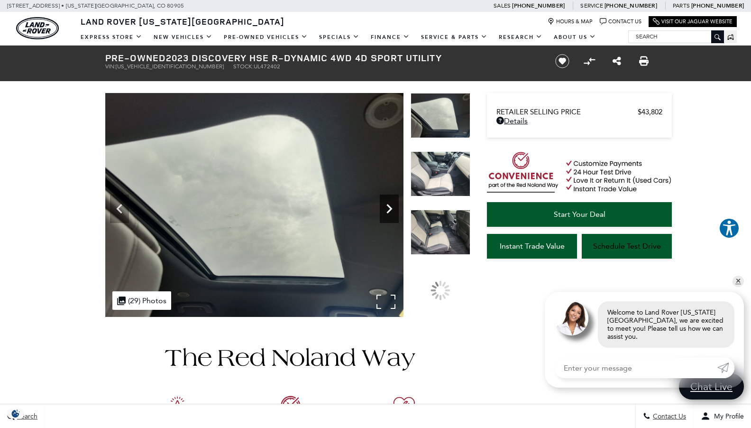
click at [386, 212] on icon "Next" at bounding box center [389, 208] width 19 height 19
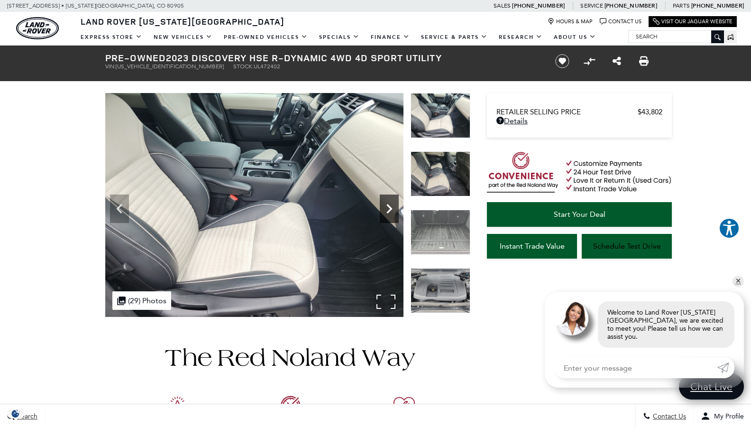
click at [386, 212] on icon "Next" at bounding box center [389, 208] width 19 height 19
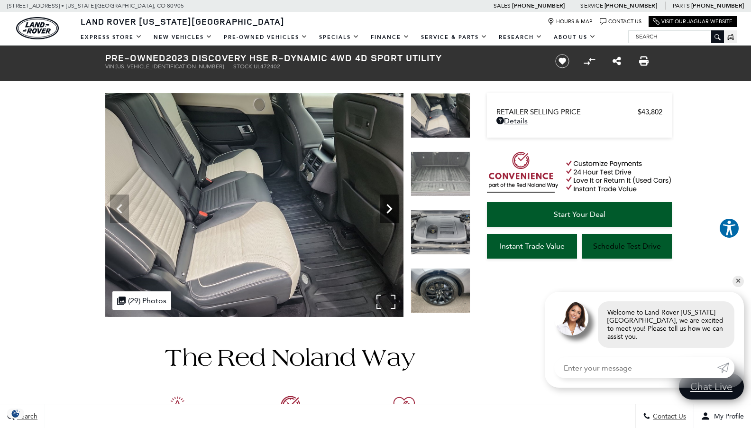
click at [392, 212] on icon "Next" at bounding box center [389, 208] width 19 height 19
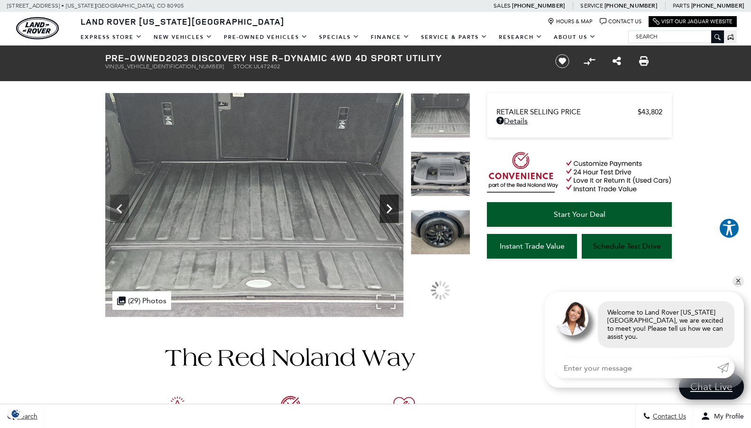
click at [392, 211] on icon "Next" at bounding box center [389, 208] width 19 height 19
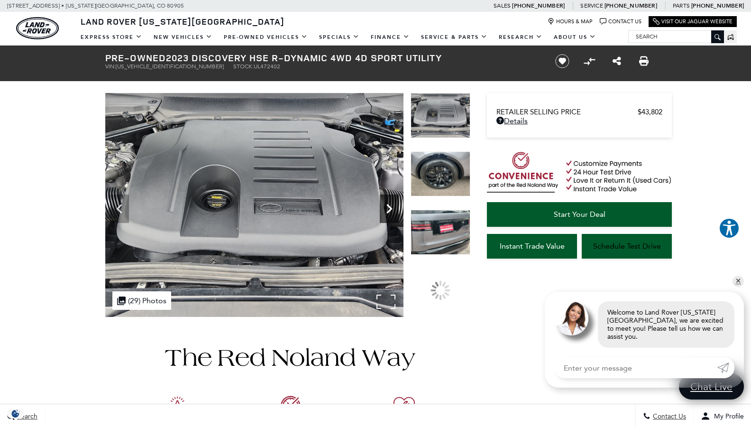
click at [391, 211] on icon "Next" at bounding box center [389, 208] width 19 height 19
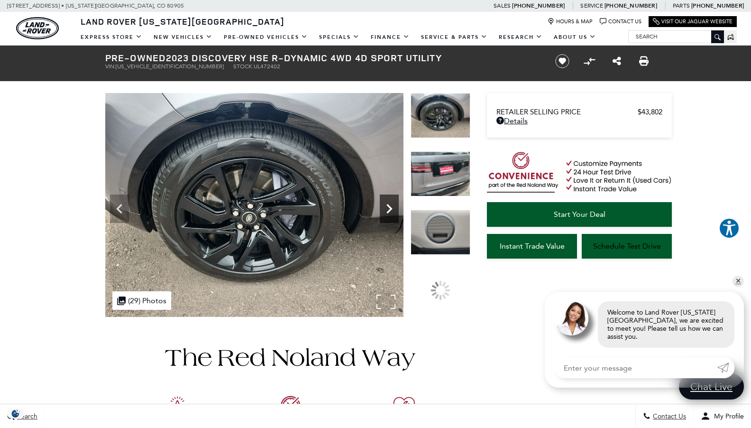
click at [391, 211] on icon "Next" at bounding box center [389, 208] width 19 height 19
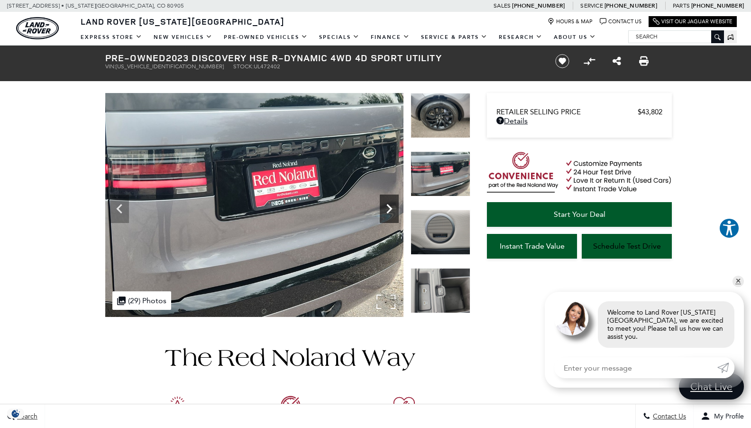
click at [391, 211] on icon "Next" at bounding box center [389, 208] width 19 height 19
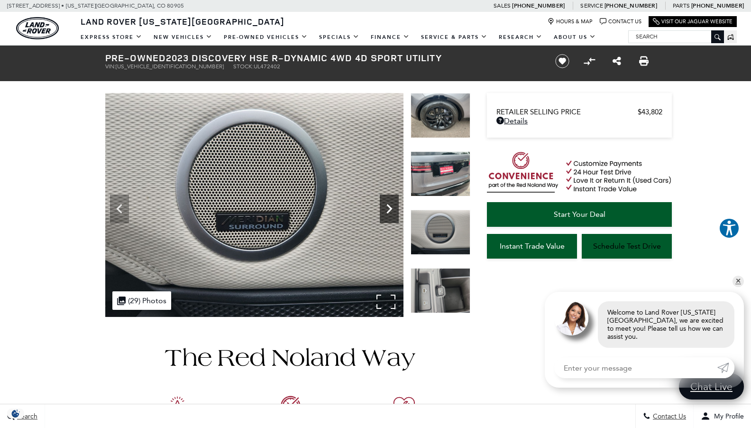
click at [391, 211] on icon "Next" at bounding box center [389, 208] width 19 height 19
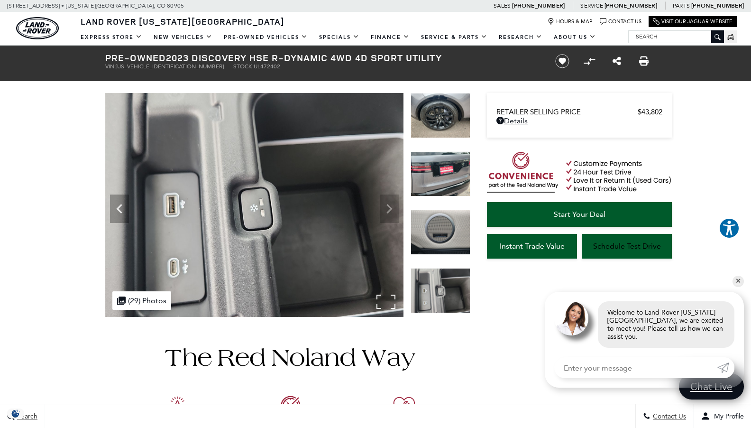
click at [391, 211] on img at bounding box center [254, 205] width 298 height 224
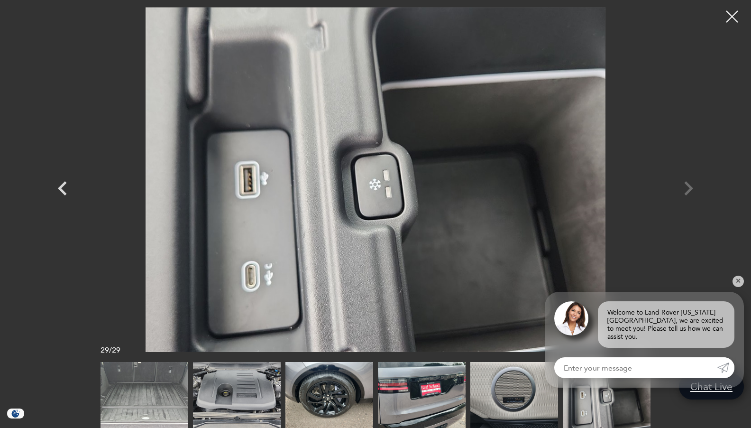
click at [696, 198] on div at bounding box center [376, 179] width 664 height 345
drag, startPoint x: 736, startPoint y: 23, endPoint x: 726, endPoint y: 27, distance: 10.4
click at [736, 24] on div at bounding box center [733, 17] width 24 height 24
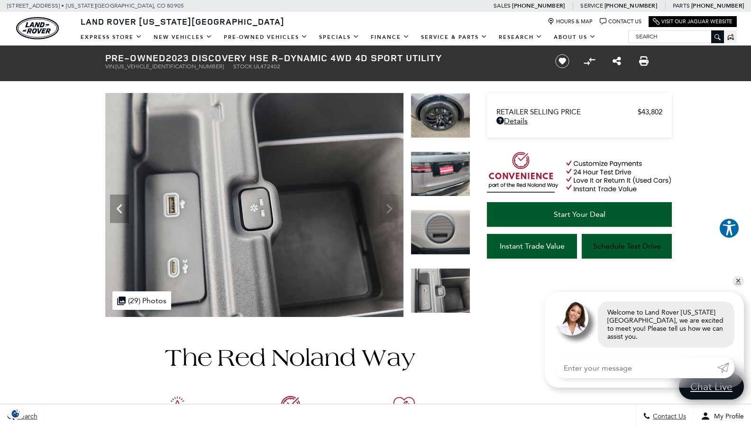
click at [40, 29] on img "land-rover" at bounding box center [37, 28] width 43 height 22
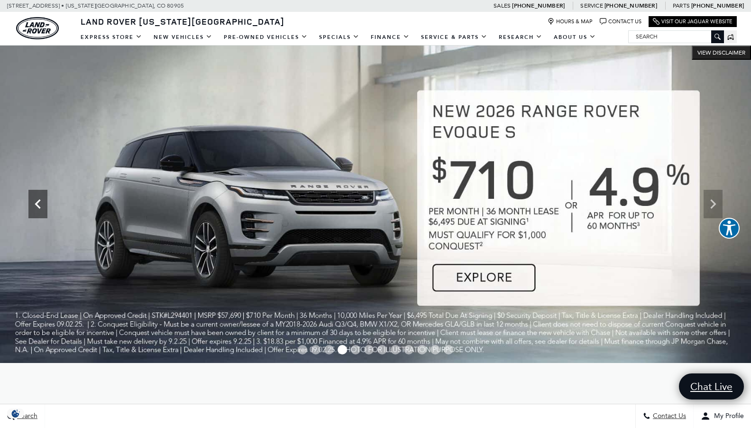
click at [30, 196] on icon "Previous" at bounding box center [37, 203] width 19 height 19
click at [46, 205] on icon "Previous" at bounding box center [37, 203] width 19 height 19
click at [47, 205] on icon "Previous" at bounding box center [37, 203] width 19 height 19
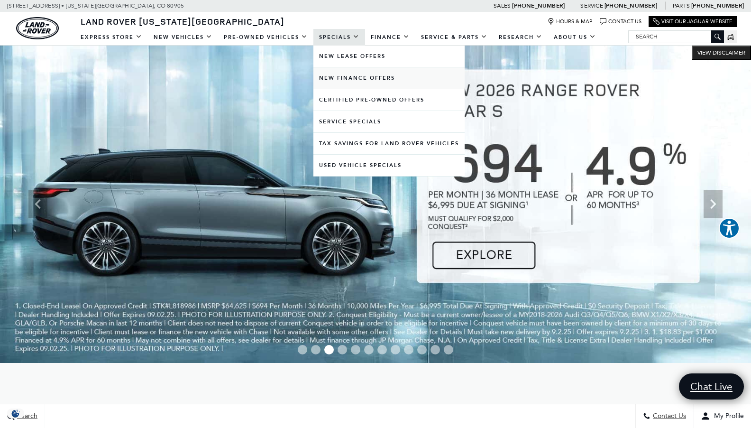
click at [358, 80] on link "New Finance Offers" at bounding box center [389, 77] width 151 height 21
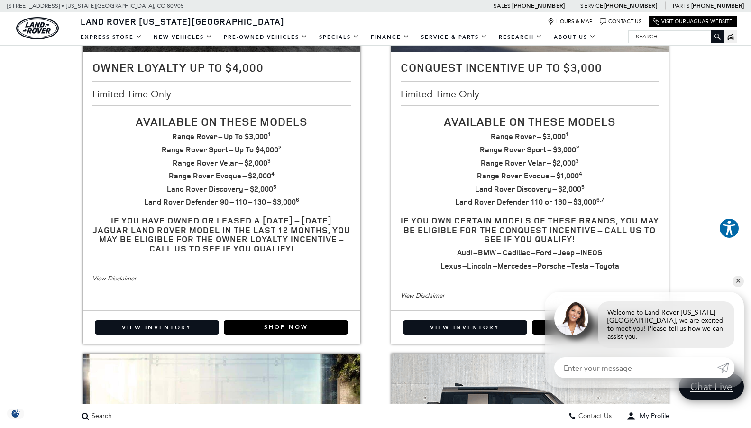
scroll to position [284, 0]
